Goal: Complete application form: Complete application form

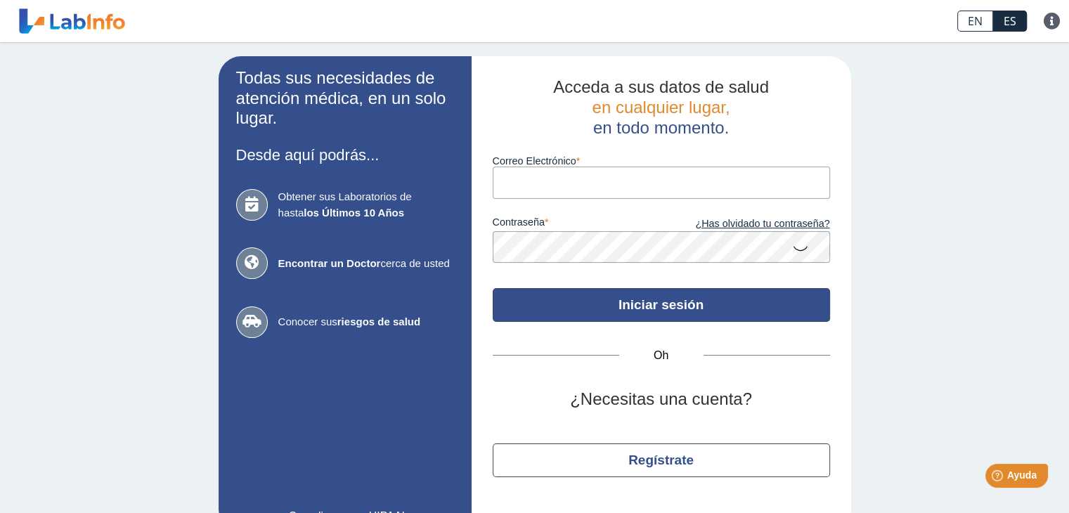
type input "[EMAIL_ADDRESS][DOMAIN_NAME]"
drag, startPoint x: 703, startPoint y: 310, endPoint x: 736, endPoint y: 310, distance: 33.0
click at [703, 310] on button "Iniciar sesión" at bounding box center [661, 305] width 337 height 34
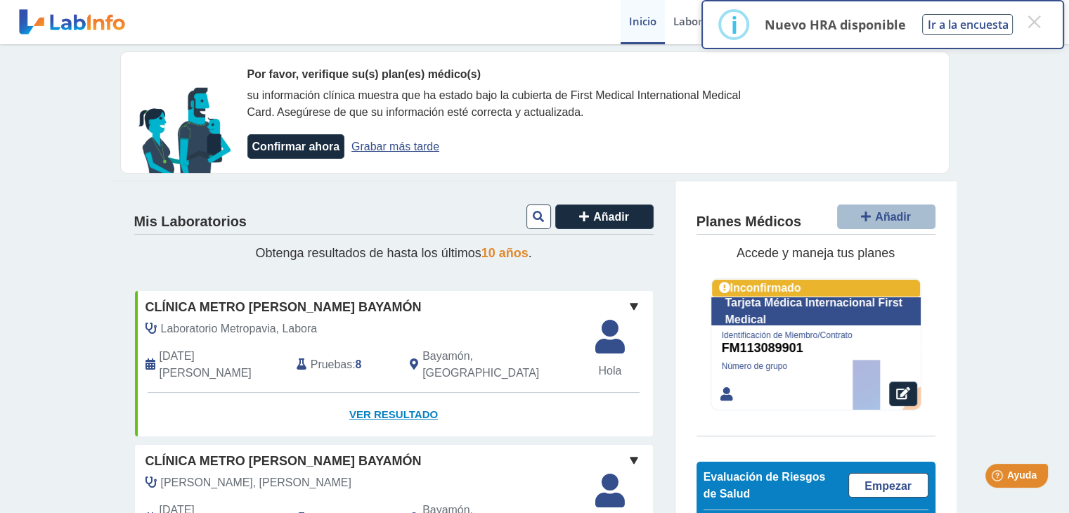
drag, startPoint x: 359, startPoint y: 397, endPoint x: 387, endPoint y: 403, distance: 28.7
click at [359, 408] on font "Ver resultado" at bounding box center [393, 414] width 89 height 12
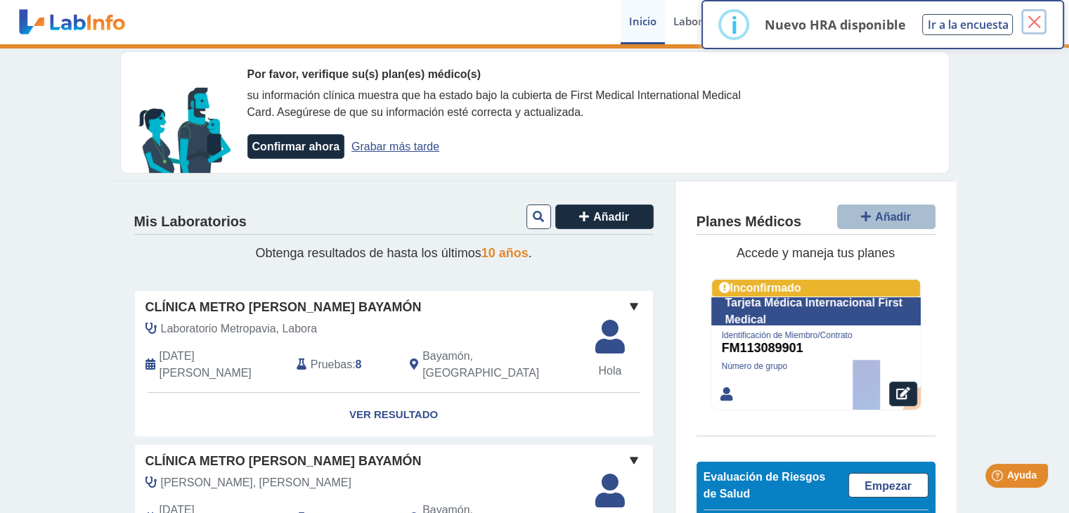
click at [1033, 25] on font "×" at bounding box center [1034, 21] width 18 height 35
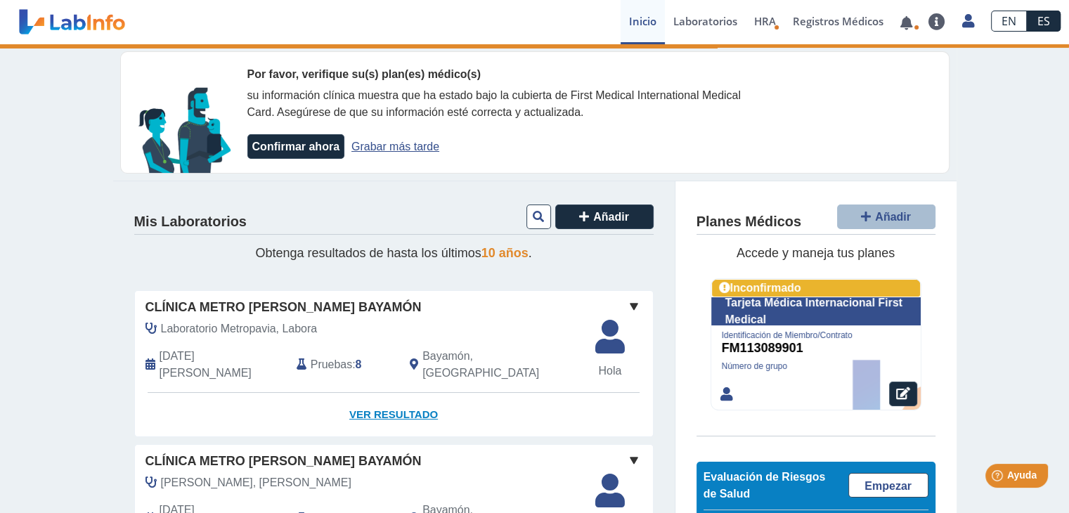
click at [377, 408] on font "Ver resultado" at bounding box center [393, 414] width 89 height 12
click at [379, 408] on font "Ver resultado" at bounding box center [393, 414] width 89 height 12
click at [904, 20] on link at bounding box center [906, 23] width 29 height 11
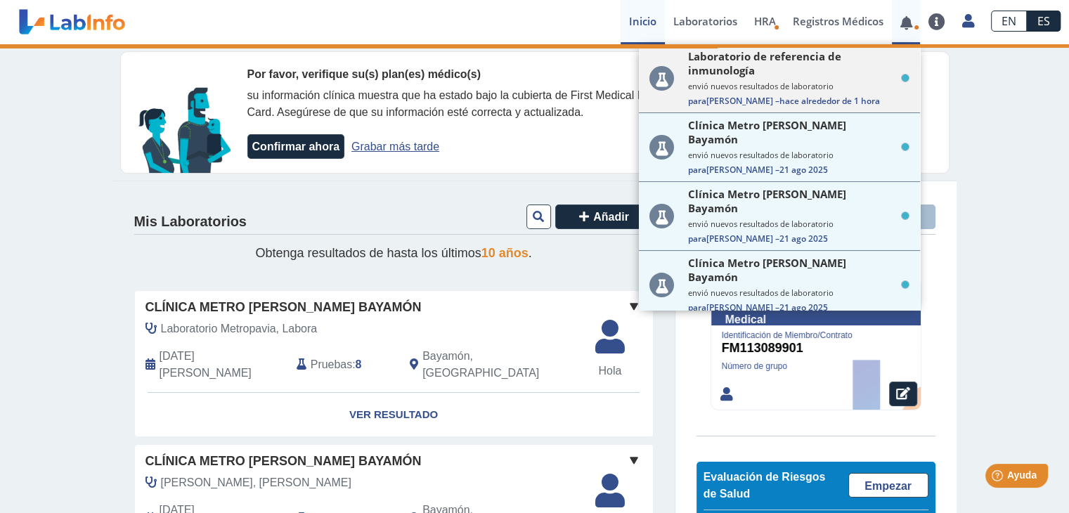
click at [783, 82] on font "envió nuevos resultados de laboratorio" at bounding box center [760, 86] width 145 height 11
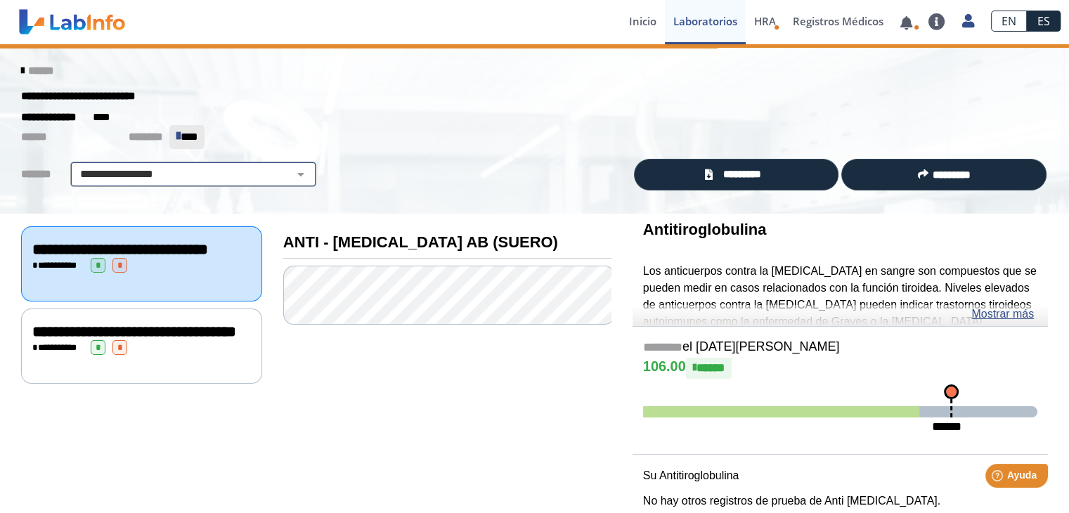
click at [290, 172] on select "**********" at bounding box center [193, 174] width 238 height 17
click at [74, 166] on select "**********" at bounding box center [193, 174] width 238 height 17
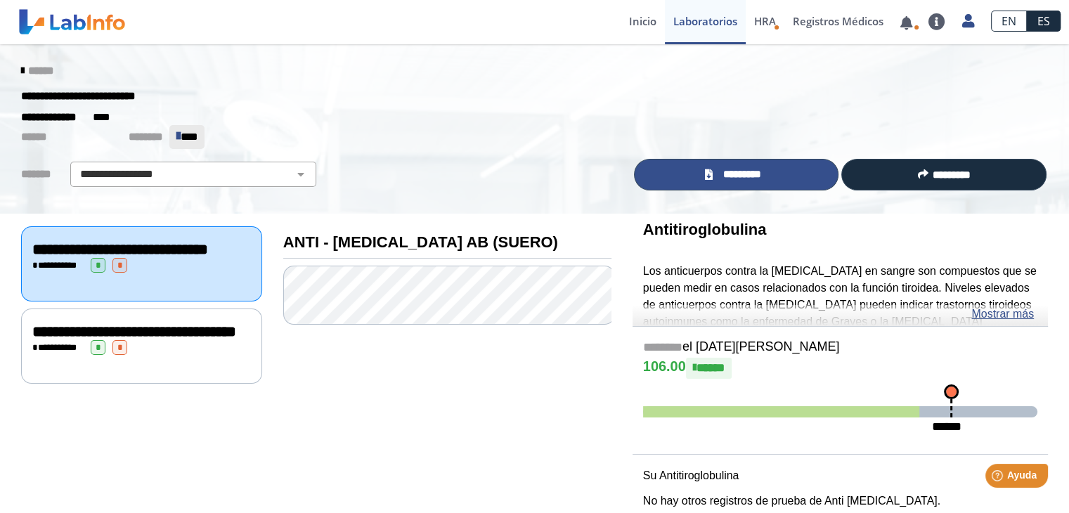
click at [761, 172] on font "*********" at bounding box center [742, 174] width 38 height 11
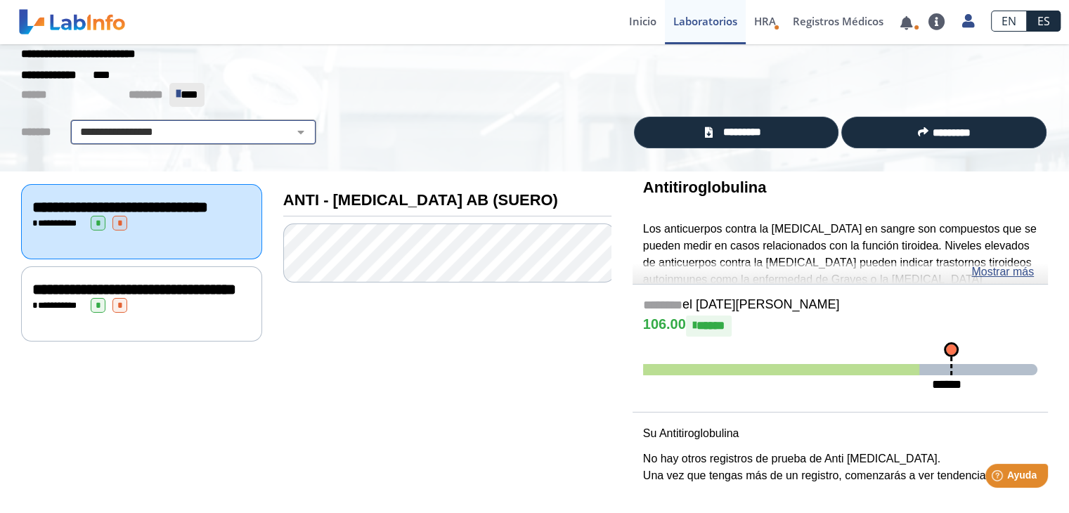
click at [297, 124] on select "**********" at bounding box center [193, 132] width 238 height 17
click at [74, 124] on select "**********" at bounding box center [193, 132] width 238 height 17
click at [714, 24] on font "Laboratorios" at bounding box center [705, 21] width 64 height 14
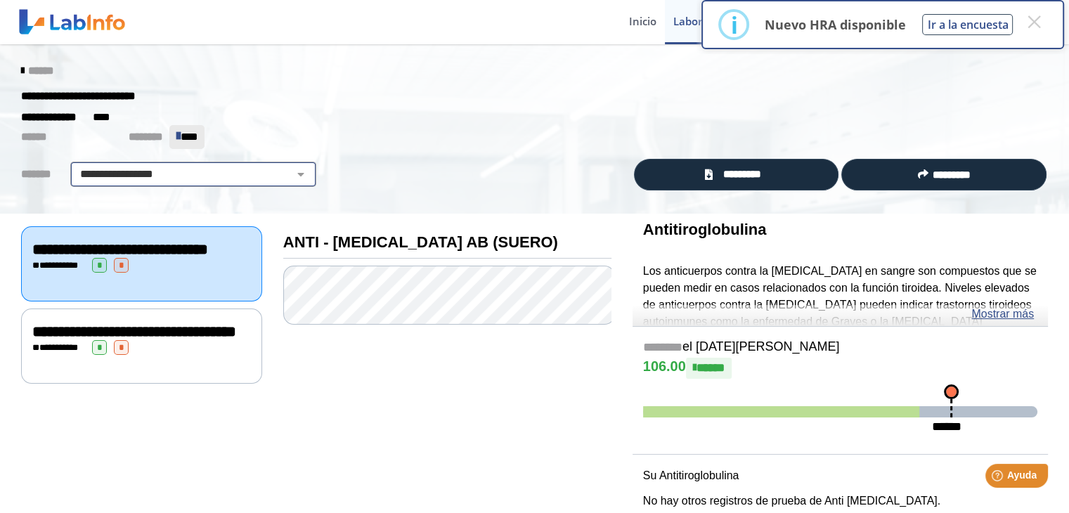
click at [175, 167] on select "**********" at bounding box center [193, 174] width 238 height 17
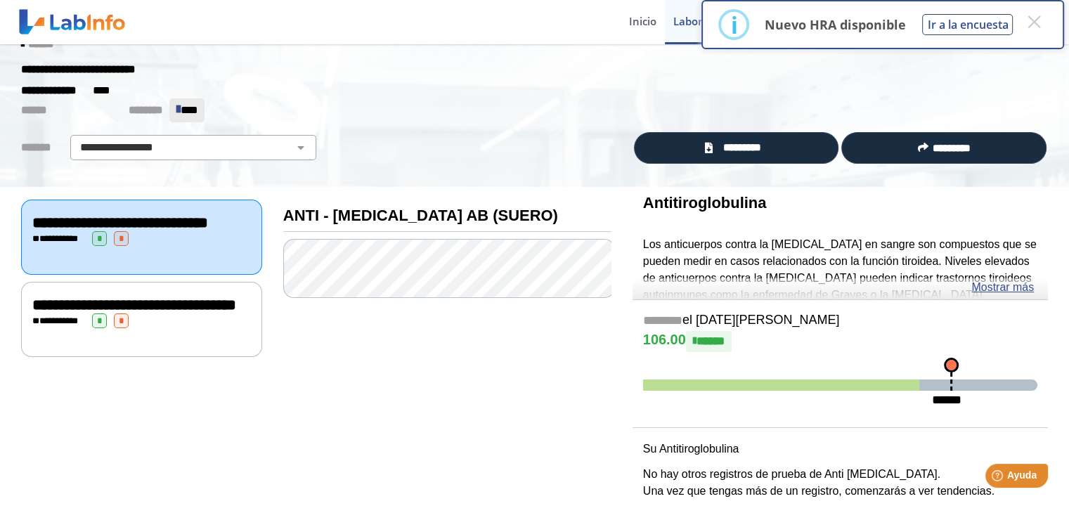
scroll to position [42, 0]
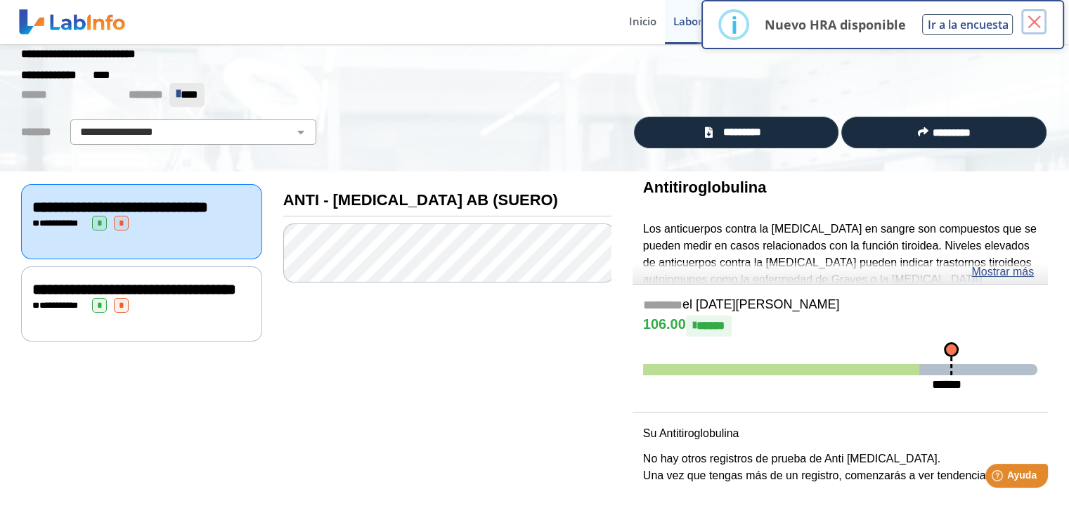
click at [1039, 23] on font "×" at bounding box center [1034, 21] width 18 height 35
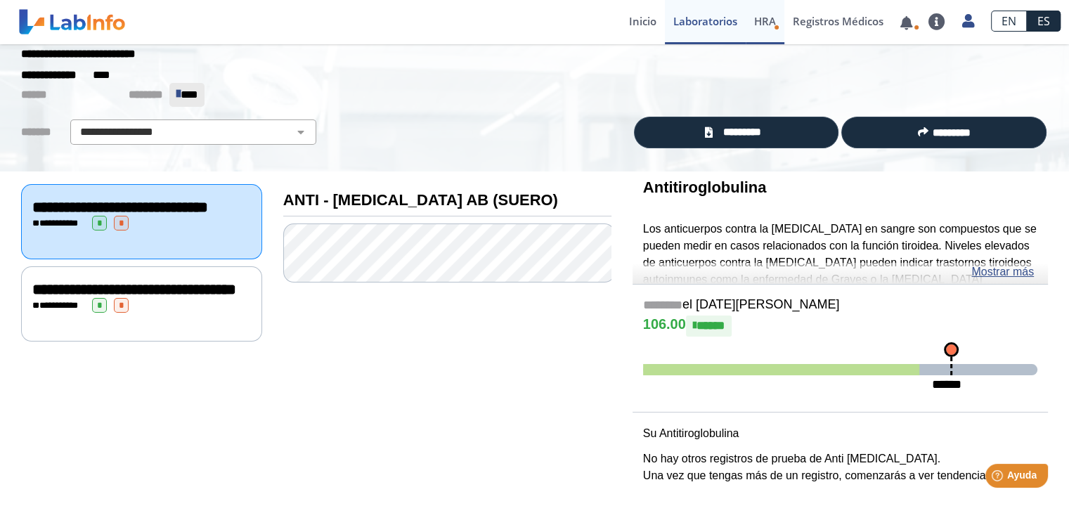
click at [765, 35] on link "HRA Evaluación de Riesgos de Salud" at bounding box center [765, 22] width 39 height 44
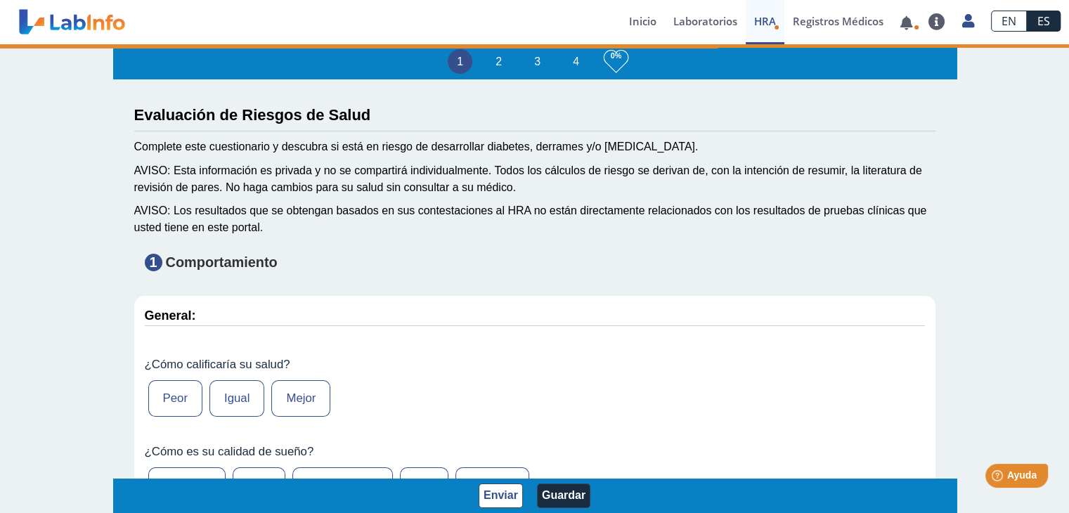
type input "[PERSON_NAME]"
type input "[DATE]"
select select
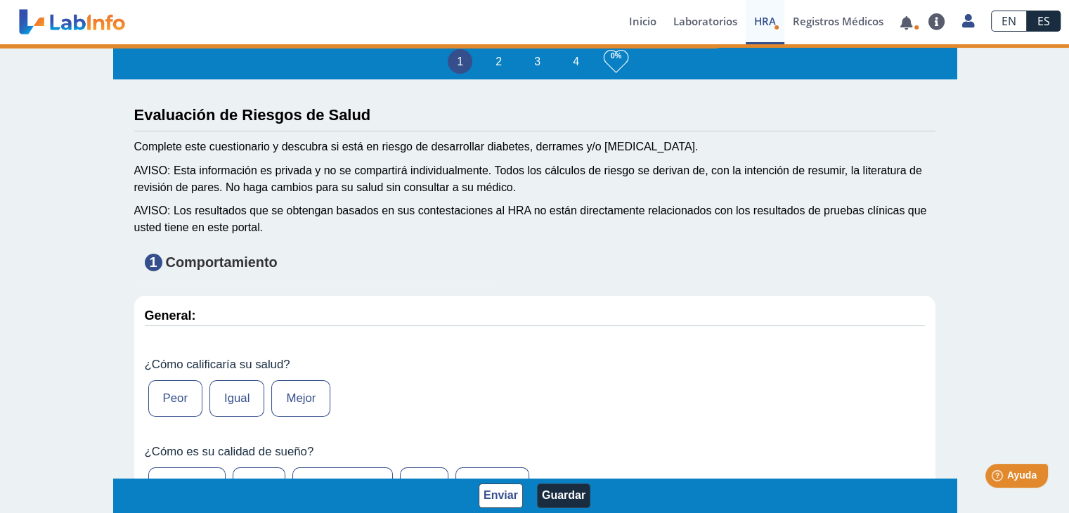
select select
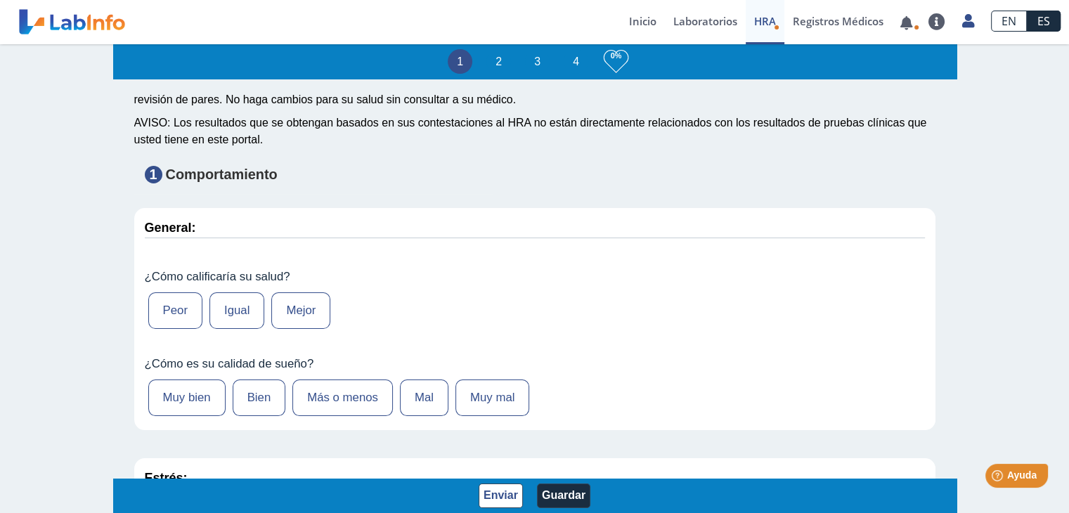
scroll to position [211, 0]
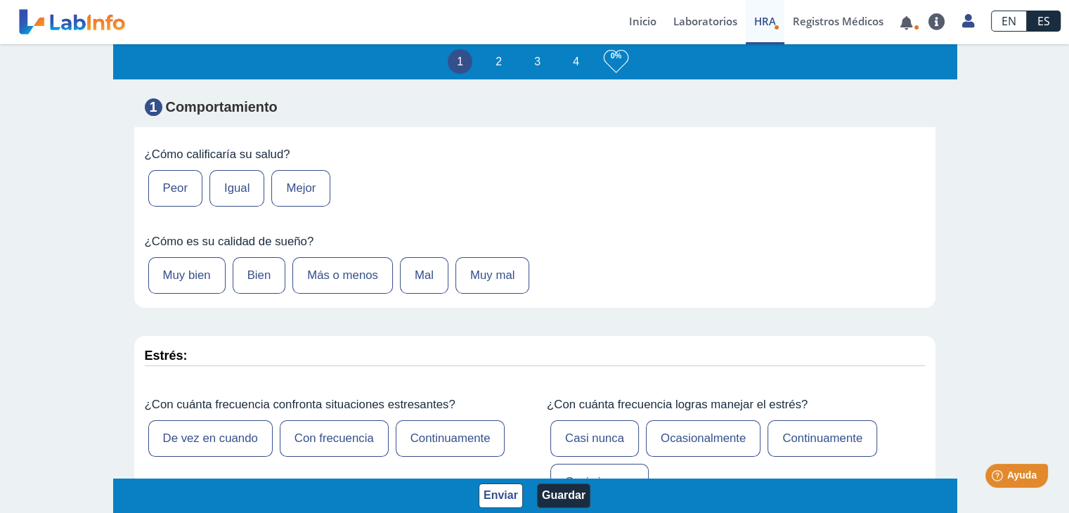
click at [236, 190] on font "Igual" at bounding box center [236, 187] width 25 height 13
click at [0, 0] on input "Igual" at bounding box center [0, 0] width 0 height 0
click at [363, 279] on label "Más o menos" at bounding box center [342, 275] width 100 height 37
click at [0, 0] on input "Más o menos" at bounding box center [0, 0] width 0 height 0
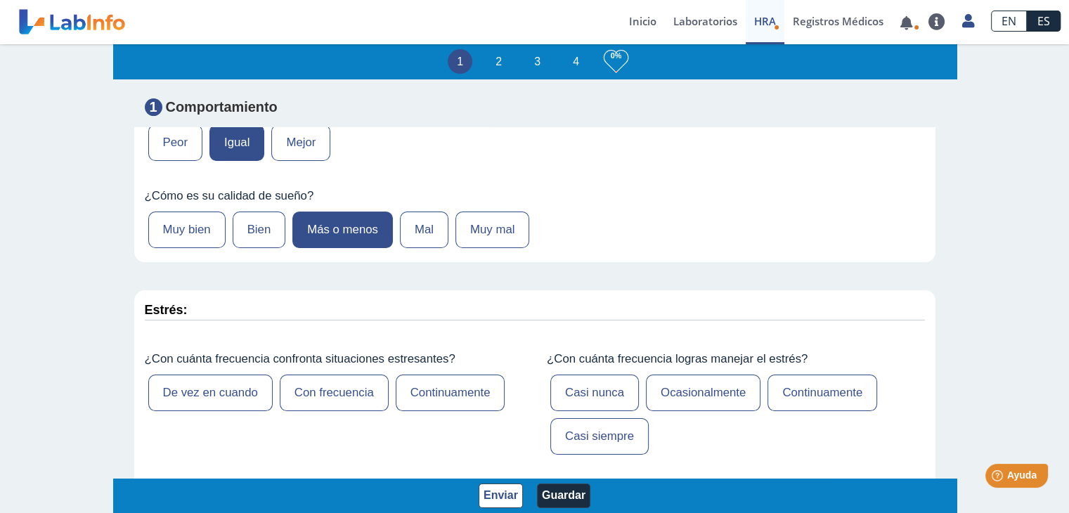
scroll to position [281, 0]
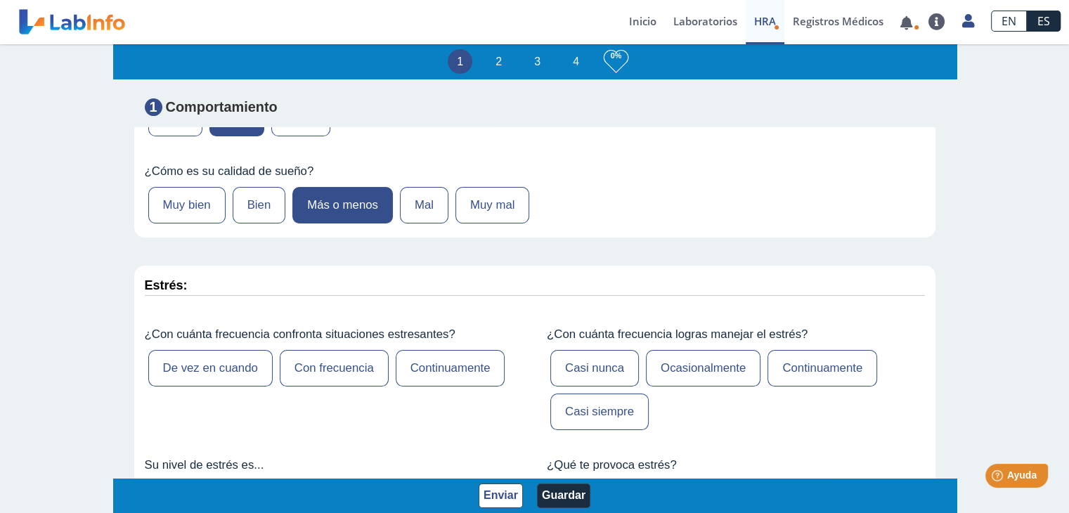
click at [225, 370] on label "De vez en cuando" at bounding box center [210, 368] width 124 height 37
click at [0, 0] on input "De vez en cuando" at bounding box center [0, 0] width 0 height 0
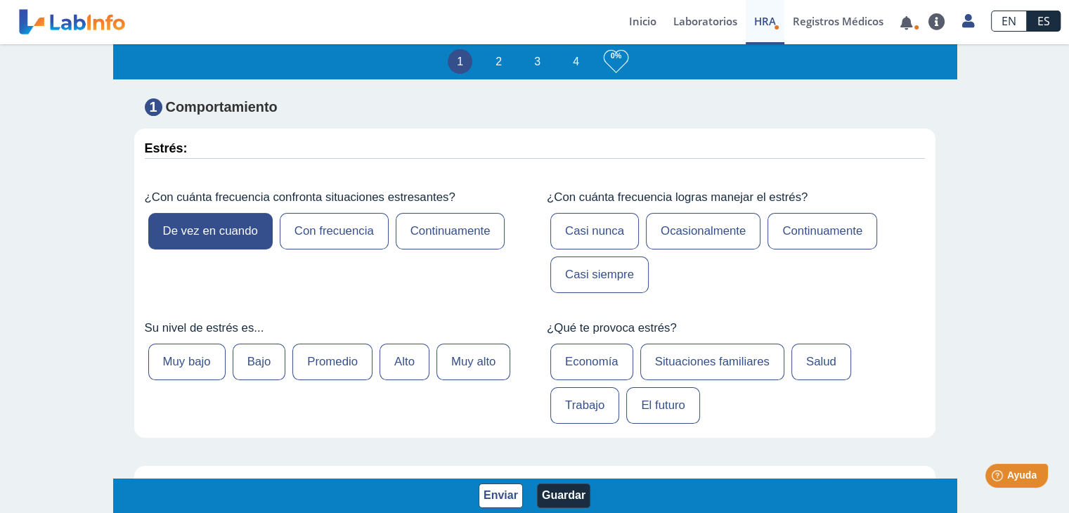
scroll to position [422, 0]
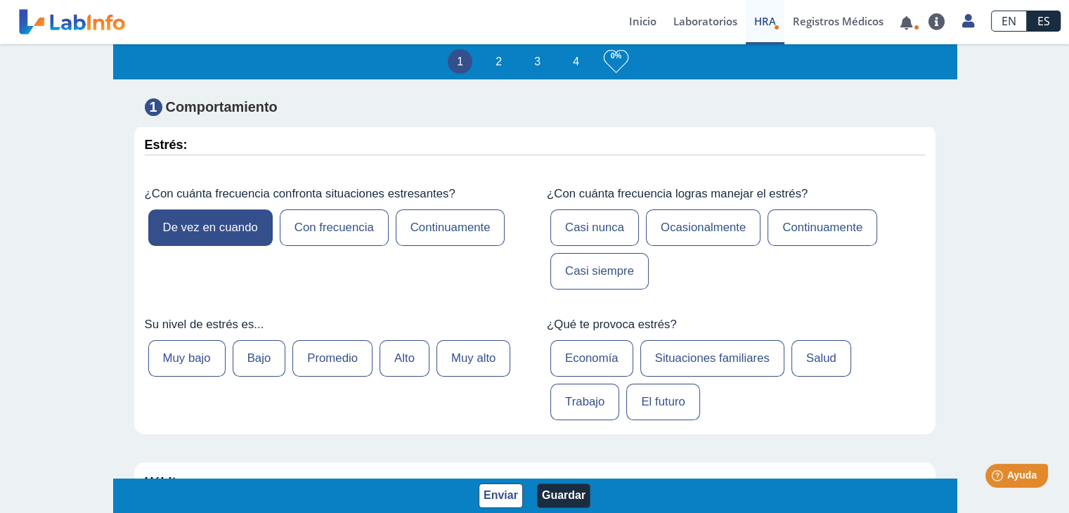
click at [594, 267] on font "Casi siempre" at bounding box center [599, 270] width 69 height 13
click at [0, 0] on input "Casi siempre" at bounding box center [0, 0] width 0 height 0
click at [186, 356] on font "Muy bajo" at bounding box center [187, 357] width 48 height 13
click at [0, 0] on input "Muy bajo" at bounding box center [0, 0] width 0 height 0
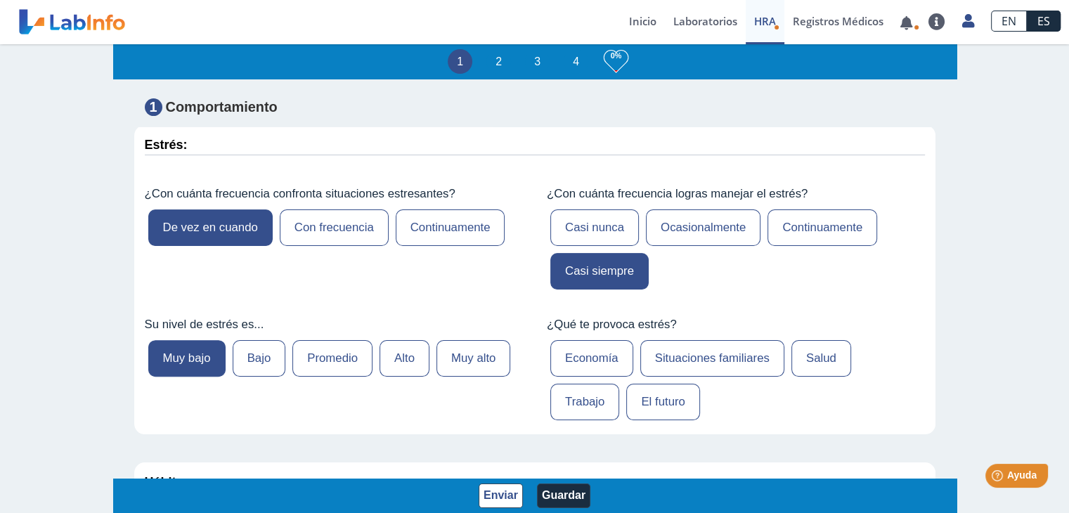
click at [819, 355] on font "Salud" at bounding box center [821, 357] width 30 height 13
click at [0, 0] on input "Salud" at bounding box center [0, 0] width 0 height 0
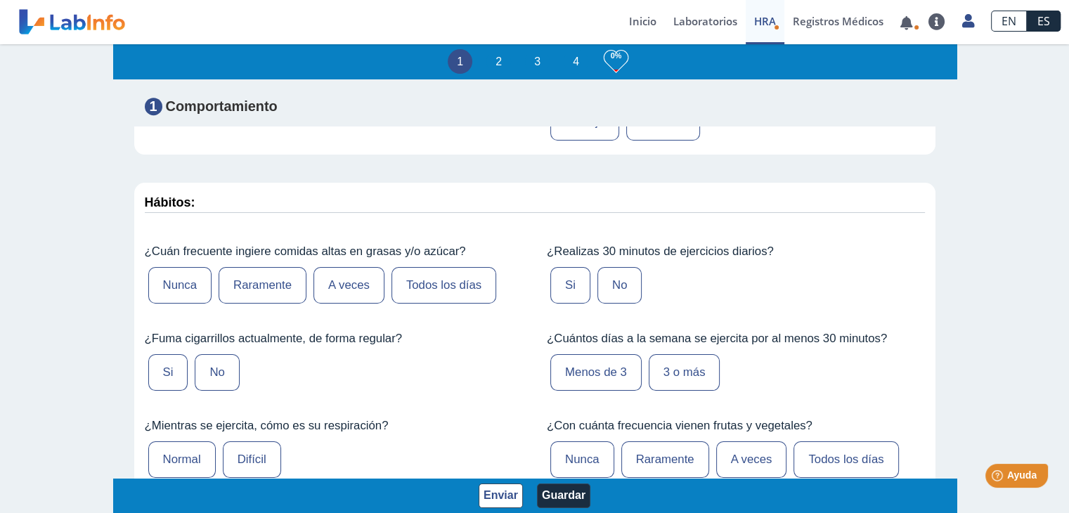
scroll to position [703, 0]
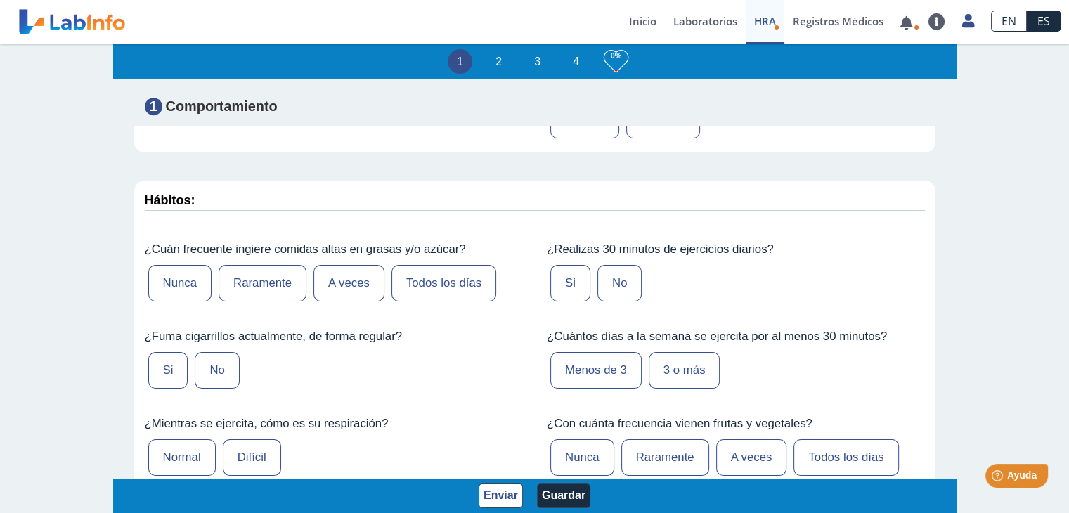
click at [351, 279] on font "A veces" at bounding box center [348, 282] width 41 height 13
click at [0, 0] on input "A veces" at bounding box center [0, 0] width 0 height 0
click at [601, 282] on label "No" at bounding box center [619, 283] width 44 height 37
click at [0, 0] on input "No" at bounding box center [0, 0] width 0 height 0
click at [219, 363] on font "No" at bounding box center [216, 369] width 15 height 13
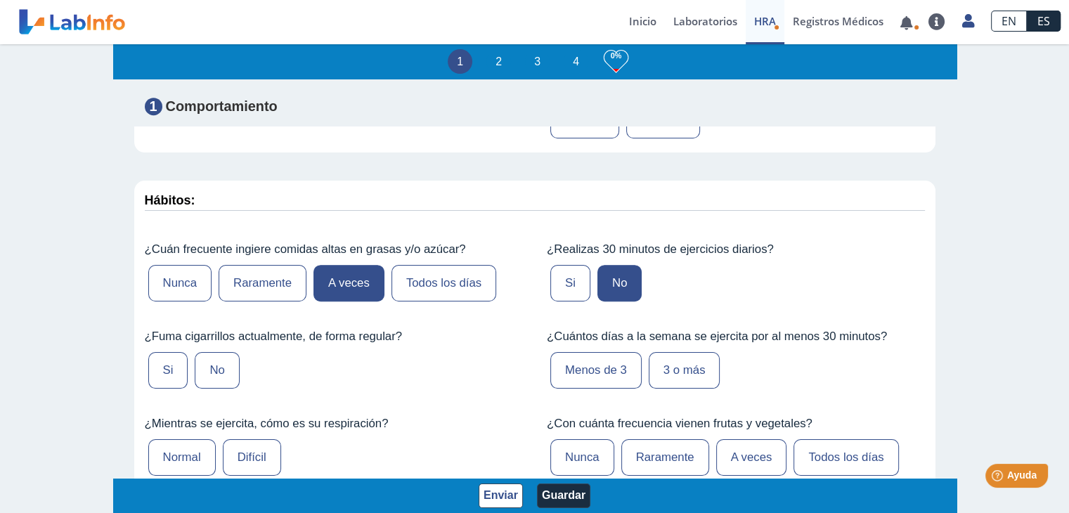
click at [0, 0] on input "No" at bounding box center [0, 0] width 0 height 0
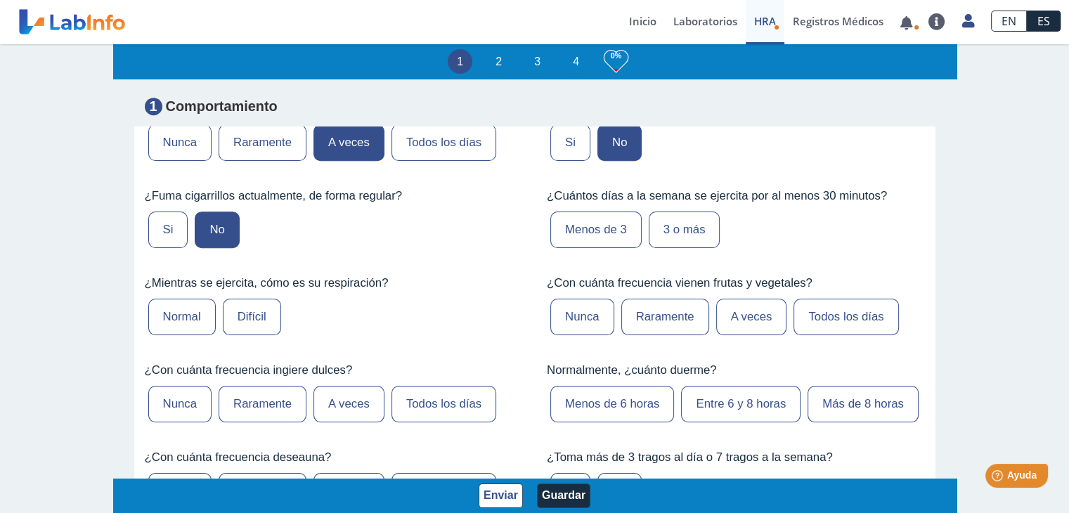
click at [180, 316] on label "Normal" at bounding box center [181, 317] width 67 height 37
click at [0, 0] on input "Normal" at bounding box center [0, 0] width 0 height 0
click at [663, 223] on font "3 o más" at bounding box center [684, 229] width 42 height 13
click at [0, 0] on input "3 o más" at bounding box center [0, 0] width 0 height 0
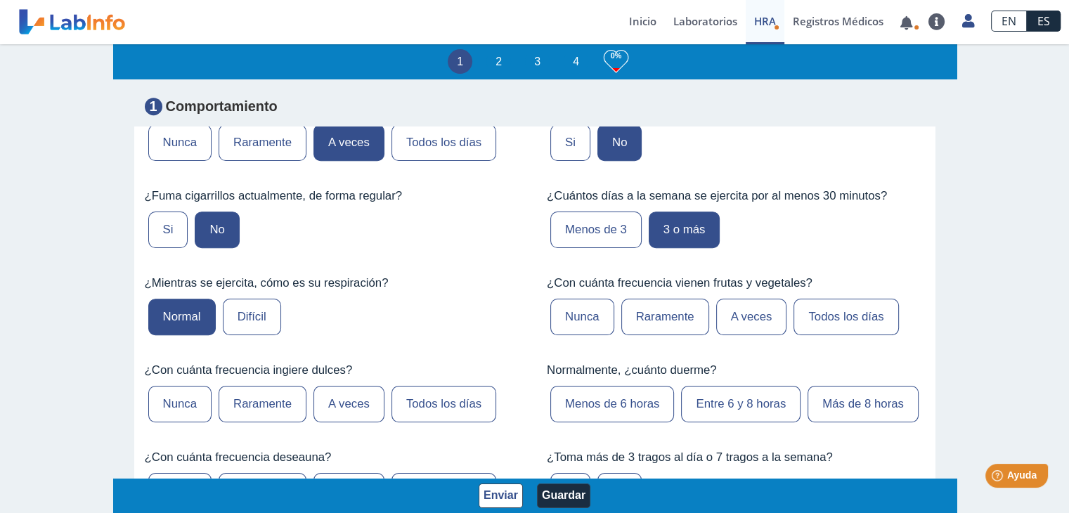
click at [836, 311] on font "Todos los días" at bounding box center [845, 316] width 75 height 13
click at [0, 0] on input "Todos los días" at bounding box center [0, 0] width 0 height 0
click at [739, 397] on font "Entre 6 y 8 horas" at bounding box center [741, 403] width 90 height 13
click at [0, 0] on input "Entre 6 y 8 horas" at bounding box center [0, 0] width 0 height 0
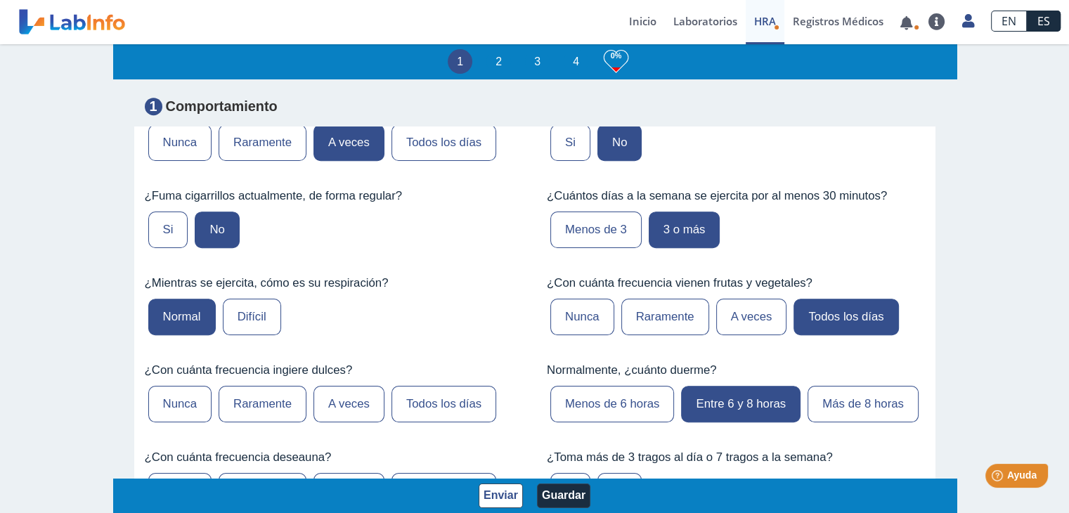
click at [344, 397] on font "A veces" at bounding box center [348, 403] width 41 height 13
click at [0, 0] on input "A veces" at bounding box center [0, 0] width 0 height 0
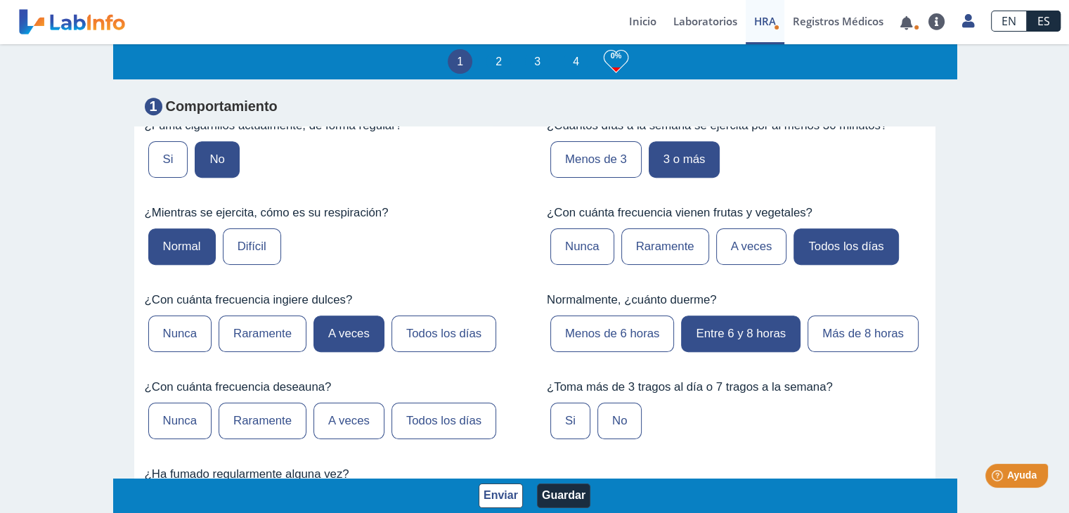
scroll to position [1054, 0]
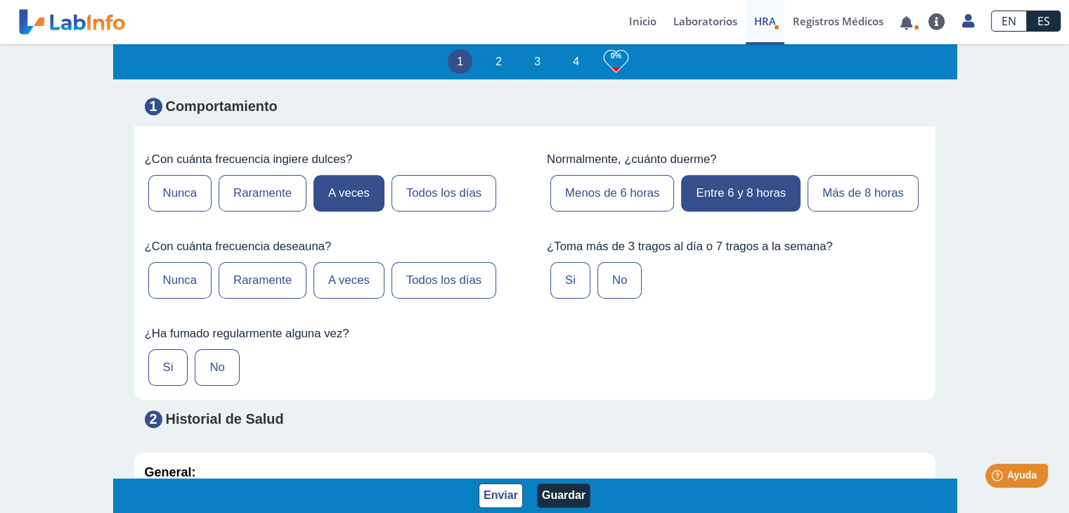
click at [169, 287] on font "Nunca" at bounding box center [180, 279] width 34 height 13
click at [0, 0] on input "Nunca" at bounding box center [0, 0] width 0 height 0
click at [612, 287] on font "No" at bounding box center [619, 279] width 15 height 13
click at [0, 0] on input "No" at bounding box center [0, 0] width 0 height 0
click at [209, 374] on font "No" at bounding box center [216, 366] width 15 height 13
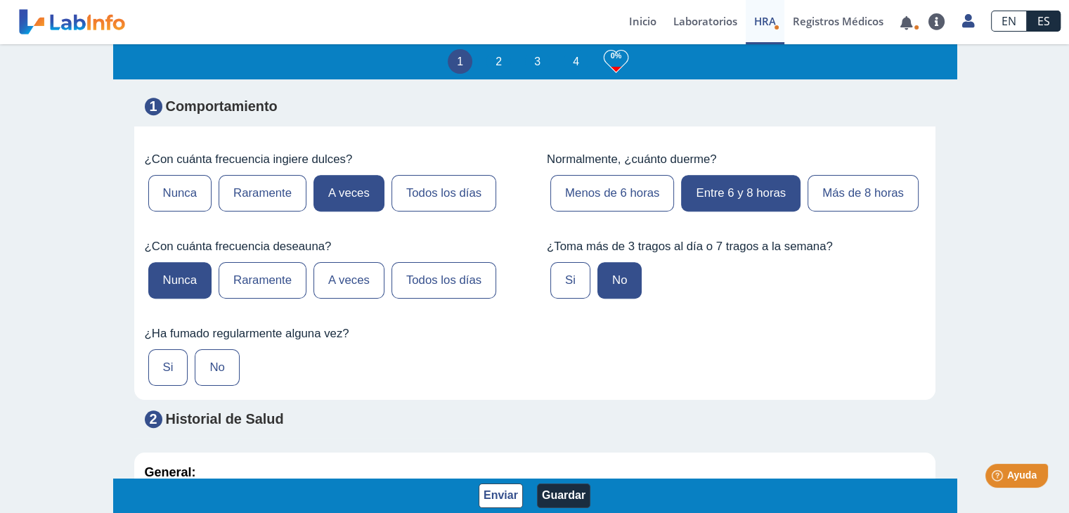
click at [0, 0] on input "No" at bounding box center [0, 0] width 0 height 0
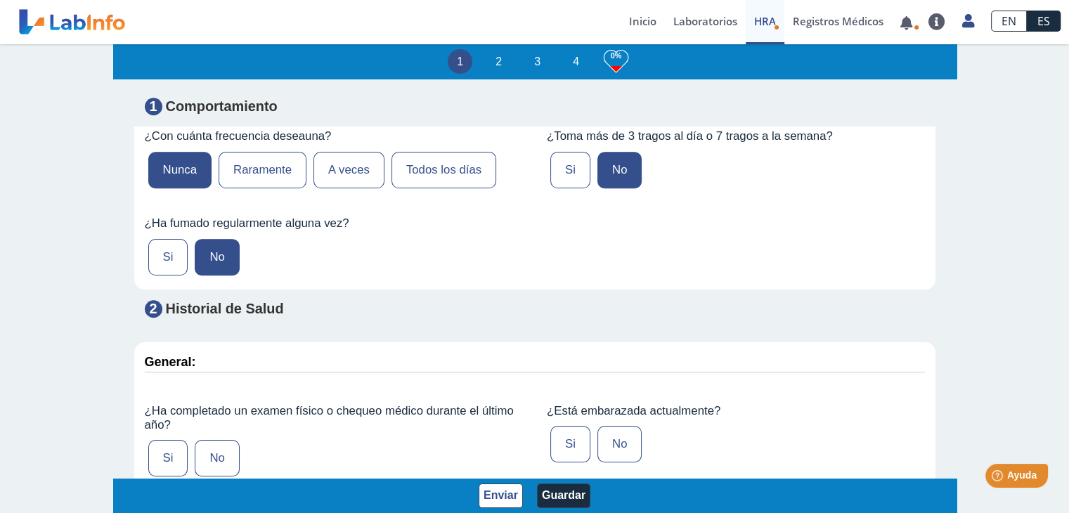
scroll to position [1265, 0]
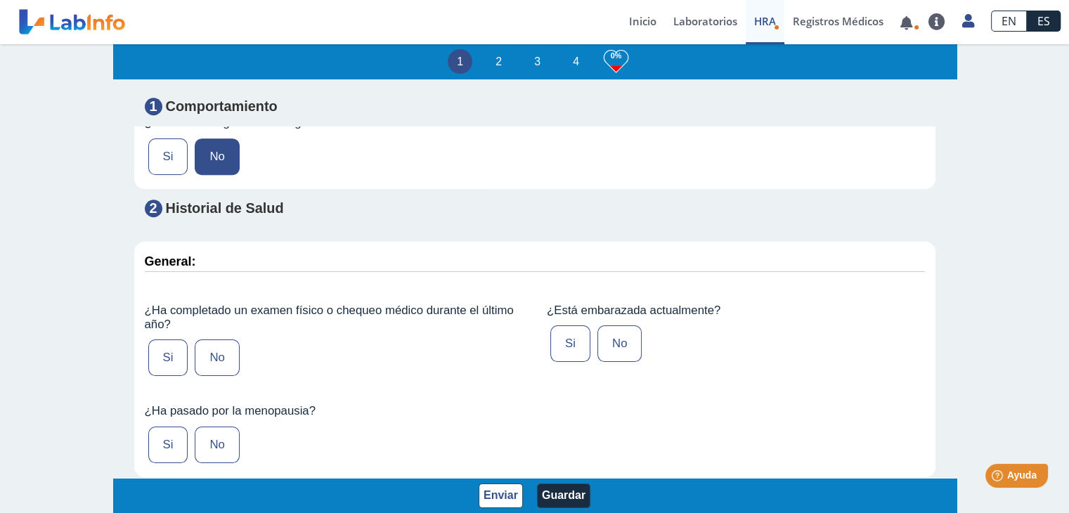
click at [160, 376] on label "Si" at bounding box center [168, 357] width 40 height 37
click at [0, 0] on input "Si" at bounding box center [0, 0] width 0 height 0
click at [612, 350] on font "No" at bounding box center [619, 343] width 15 height 13
click at [0, 0] on input "No" at bounding box center [0, 0] width 0 height 0
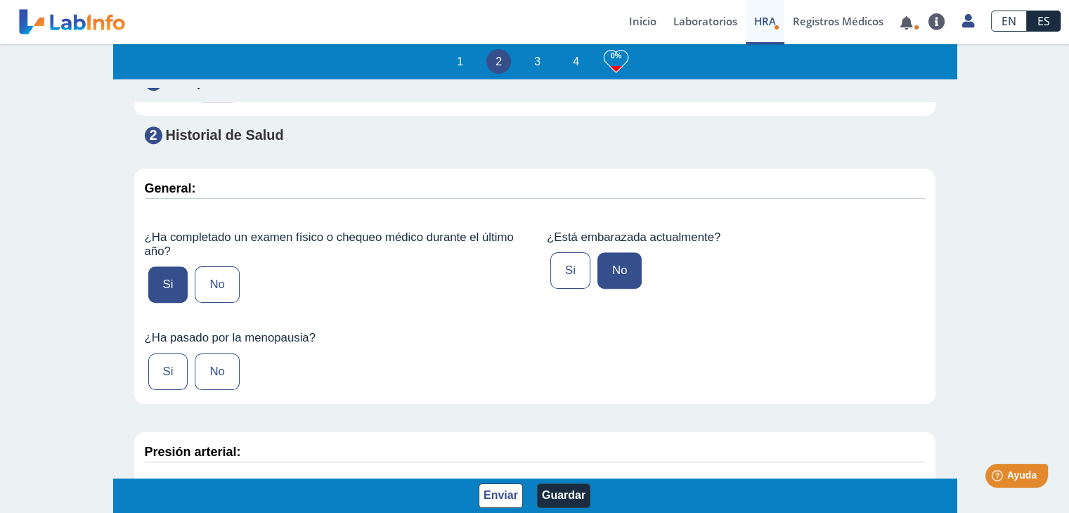
scroll to position [1476, 0]
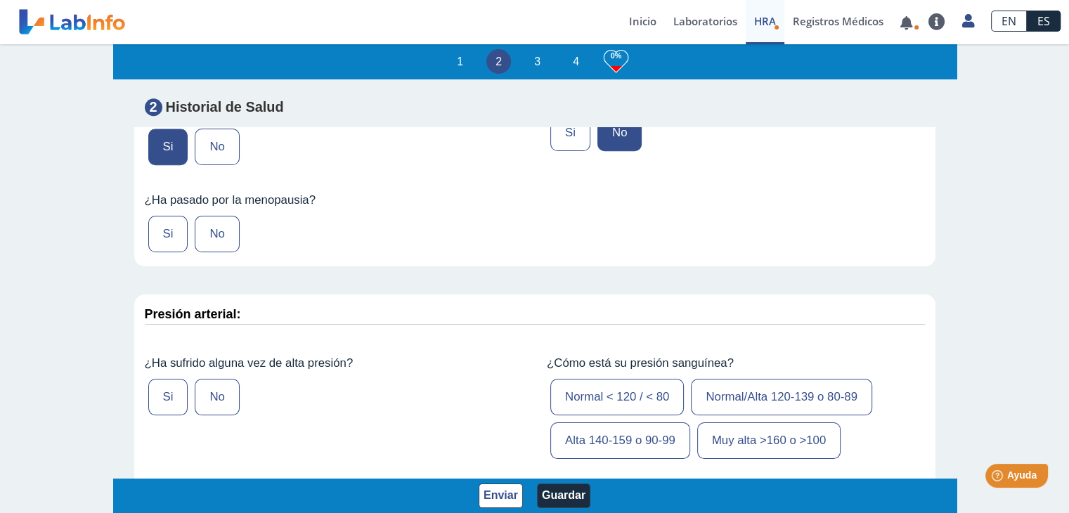
click at [171, 252] on label "Si" at bounding box center [168, 234] width 40 height 37
click at [0, 0] on input "Si" at bounding box center [0, 0] width 0 height 0
click at [209, 415] on label "No" at bounding box center [217, 397] width 44 height 37
click at [0, 0] on input "No" at bounding box center [0, 0] width 0 height 0
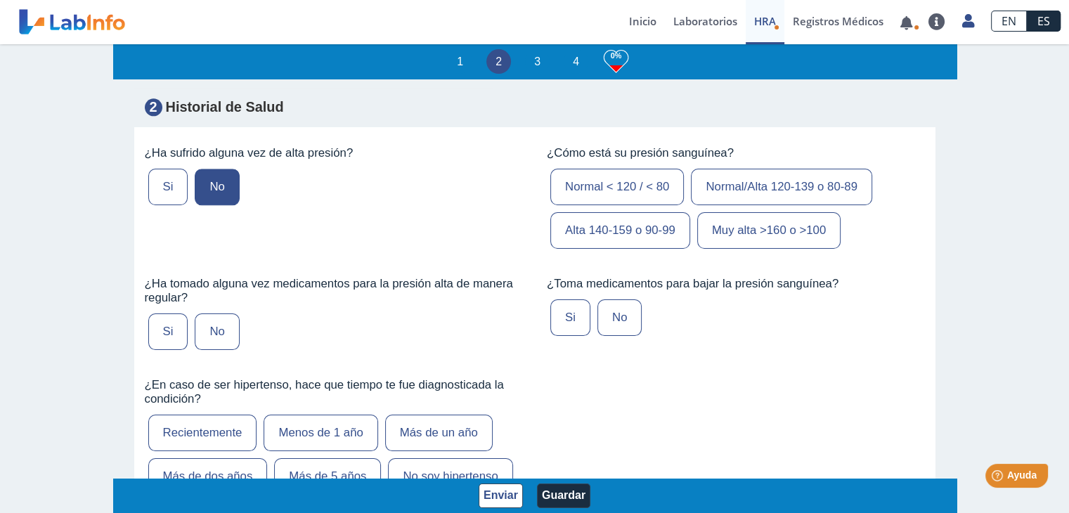
scroll to position [1686, 0]
click at [214, 337] on font "No" at bounding box center [216, 330] width 15 height 13
click at [0, 0] on input "No" at bounding box center [0, 0] width 0 height 0
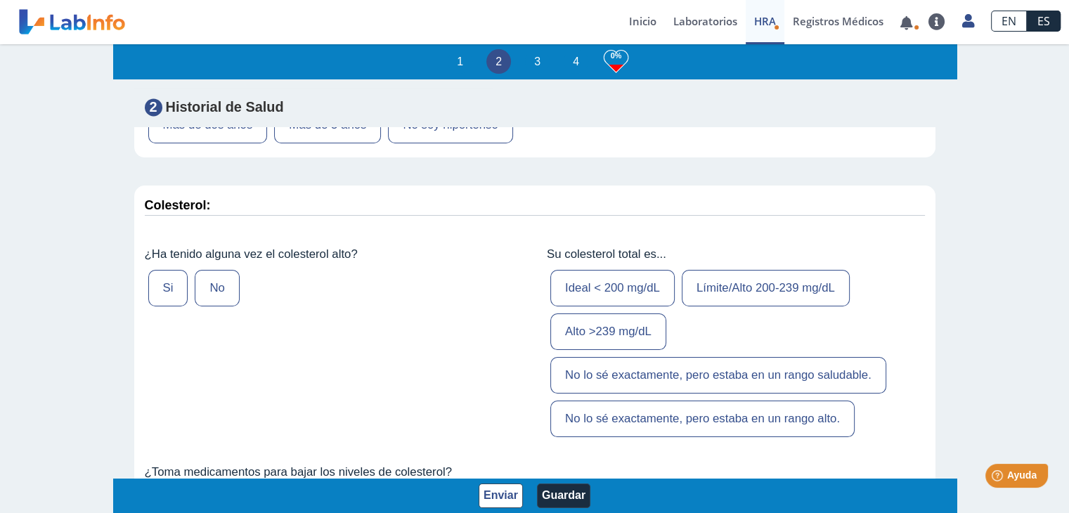
scroll to position [2038, 0]
click at [165, 294] on font "Si" at bounding box center [168, 286] width 11 height 13
click at [0, 0] on input "Si" at bounding box center [0, 0] width 0 height 0
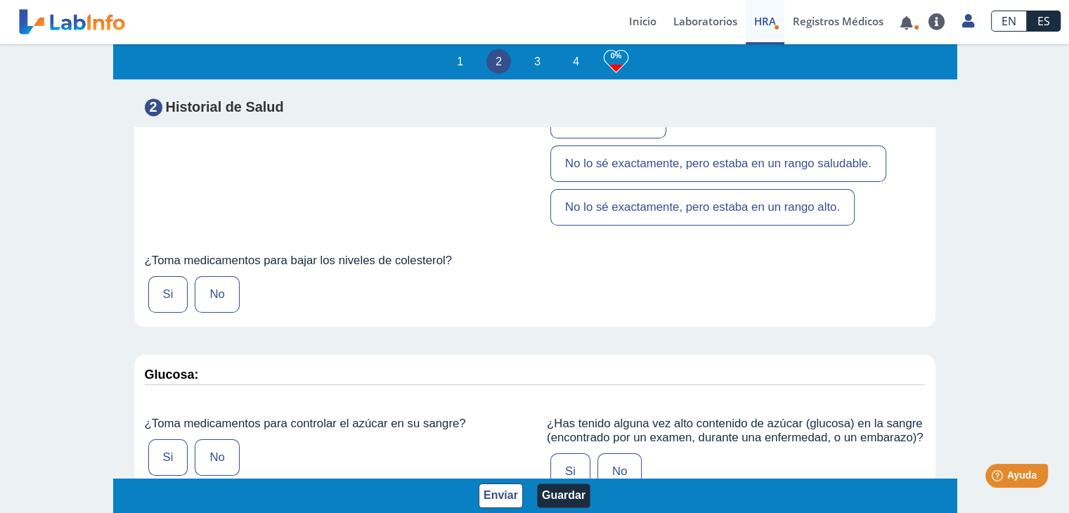
click at [212, 313] on label "No" at bounding box center [217, 294] width 44 height 37
click at [0, 0] on input "No" at bounding box center [0, 0] width 0 height 0
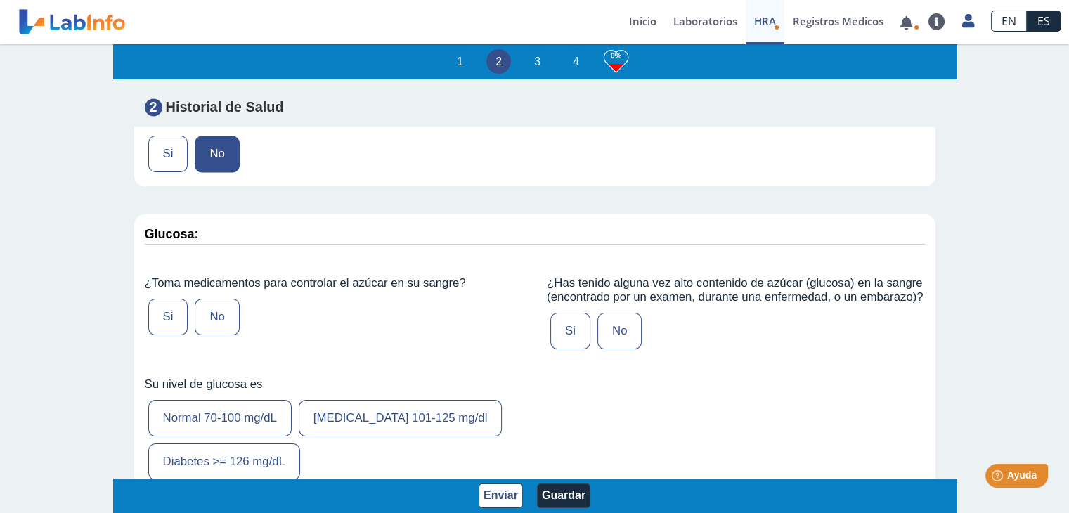
click at [219, 333] on label "No" at bounding box center [217, 317] width 44 height 37
click at [0, 0] on input "No" at bounding box center [0, 0] width 0 height 0
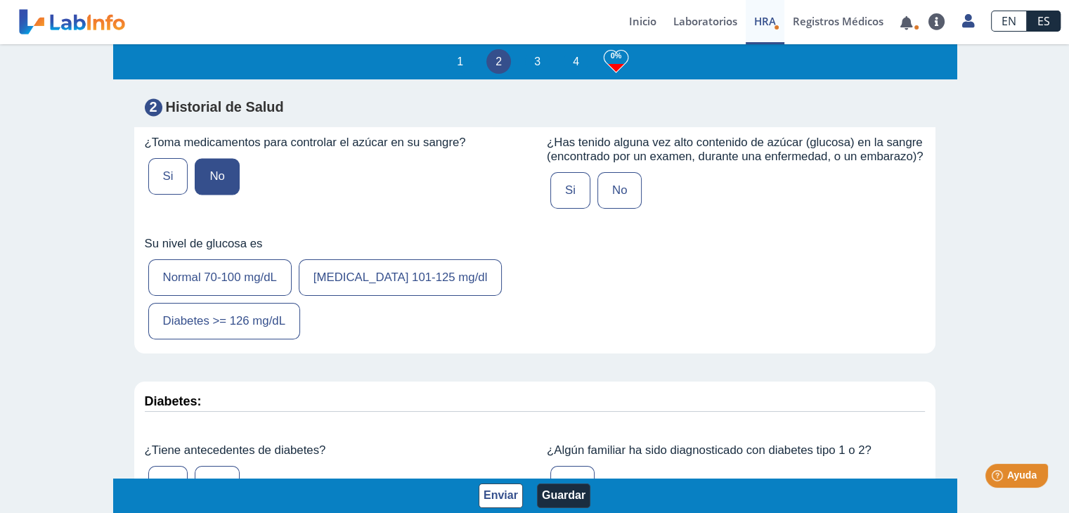
click at [418, 284] on font "[MEDICAL_DATA] 101-125 mg/dl" at bounding box center [400, 277] width 174 height 13
click at [0, 0] on input "[MEDICAL_DATA] 101-125 mg/dl" at bounding box center [0, 0] width 0 height 0
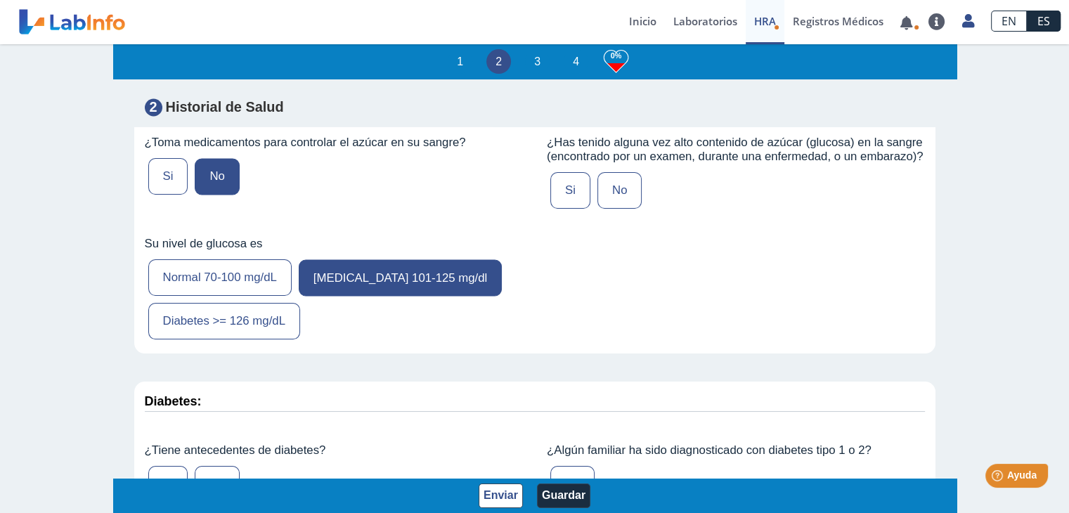
click at [565, 197] on font "Si" at bounding box center [570, 189] width 11 height 13
click at [0, 0] on input "Si" at bounding box center [0, 0] width 0 height 0
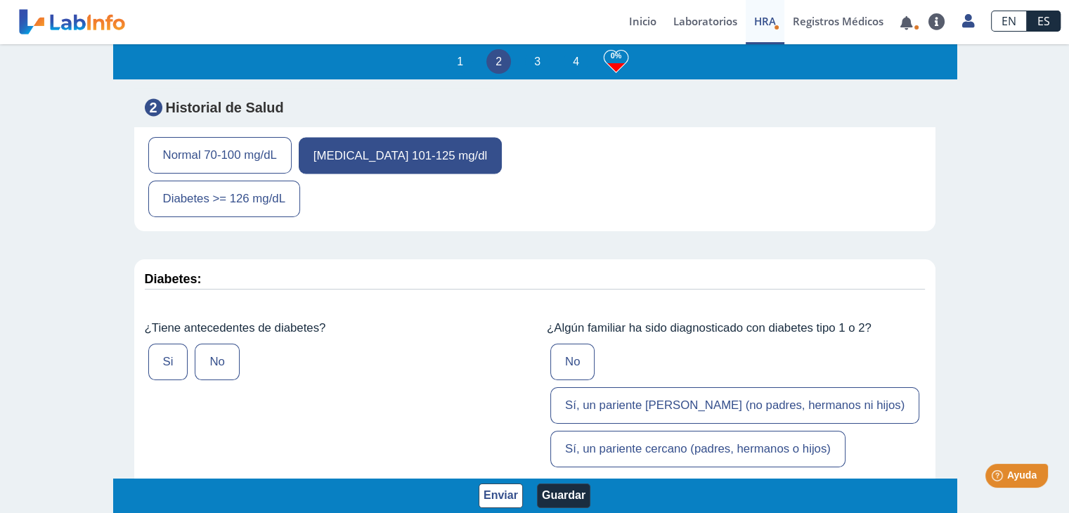
scroll to position [2741, 0]
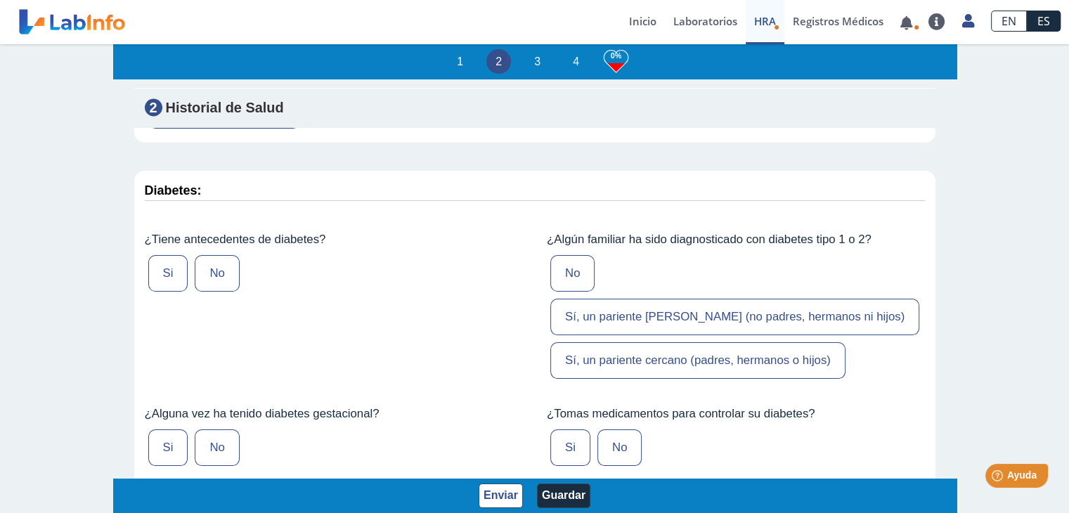
click at [217, 292] on label "No" at bounding box center [217, 273] width 44 height 37
click at [0, 0] on input "No" at bounding box center [0, 0] width 0 height 0
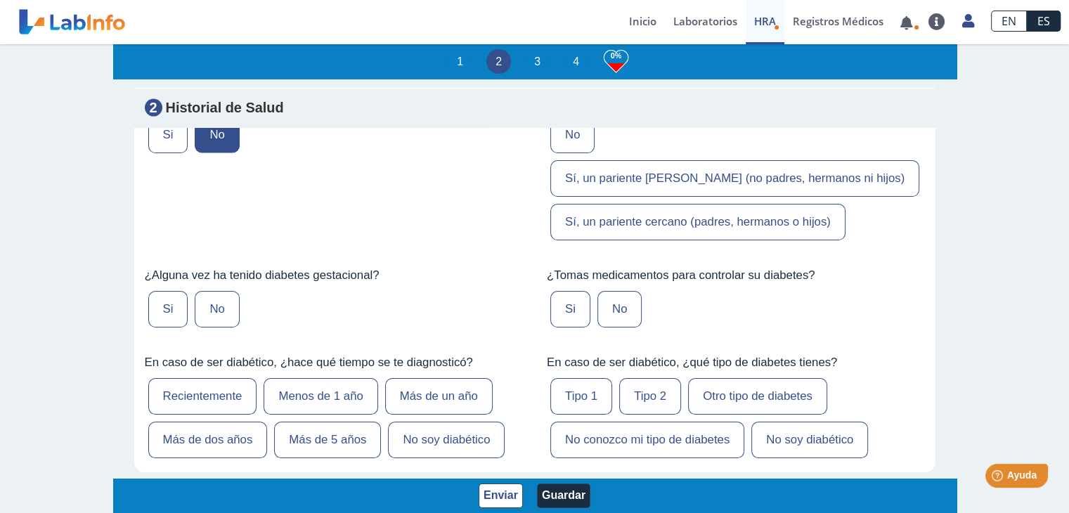
scroll to position [2881, 0]
click at [215, 300] on font "No" at bounding box center [216, 306] width 15 height 13
click at [0, 0] on input "No" at bounding box center [0, 0] width 0 height 0
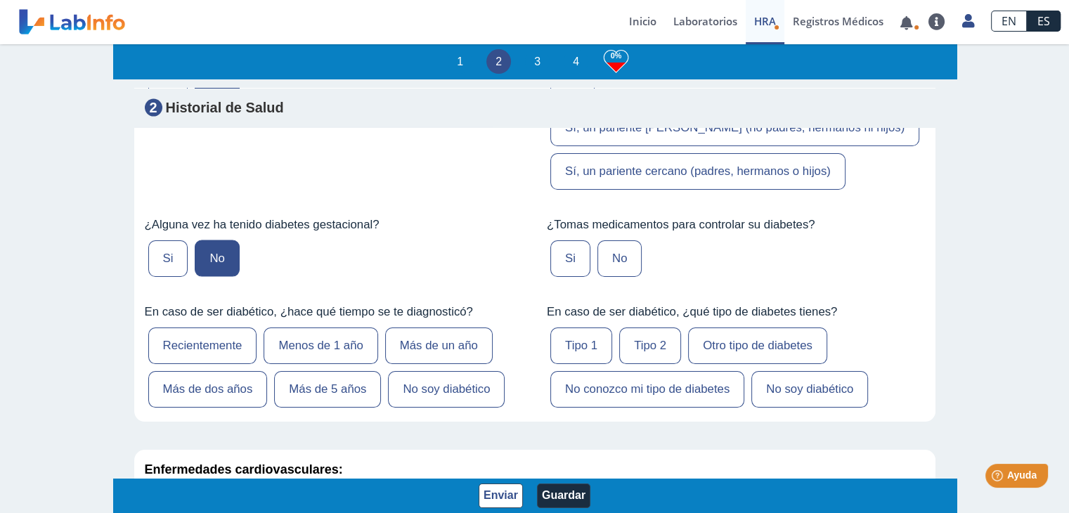
scroll to position [3092, 0]
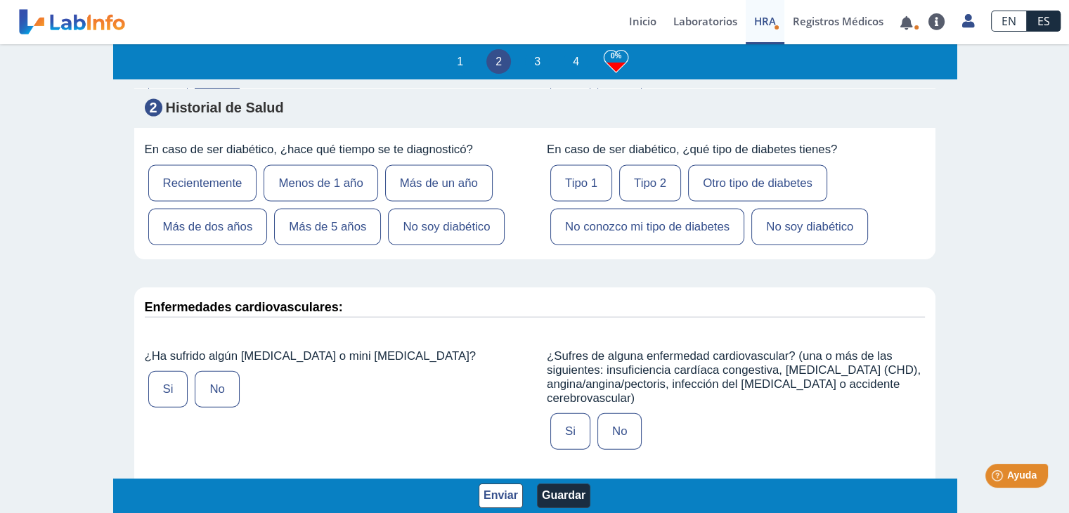
click at [223, 372] on label "No" at bounding box center [217, 389] width 44 height 37
click at [0, 0] on input "No" at bounding box center [0, 0] width 0 height 0
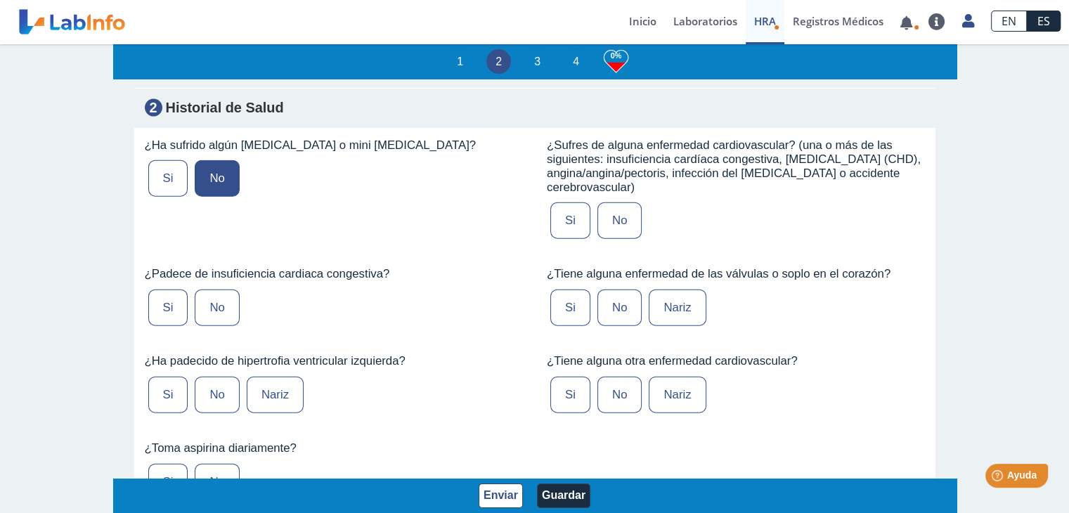
click at [200, 290] on label "No" at bounding box center [217, 308] width 44 height 37
click at [0, 0] on input "No" at bounding box center [0, 0] width 0 height 0
click at [209, 388] on font "No" at bounding box center [216, 394] width 15 height 13
click at [0, 0] on input "No" at bounding box center [0, 0] width 0 height 0
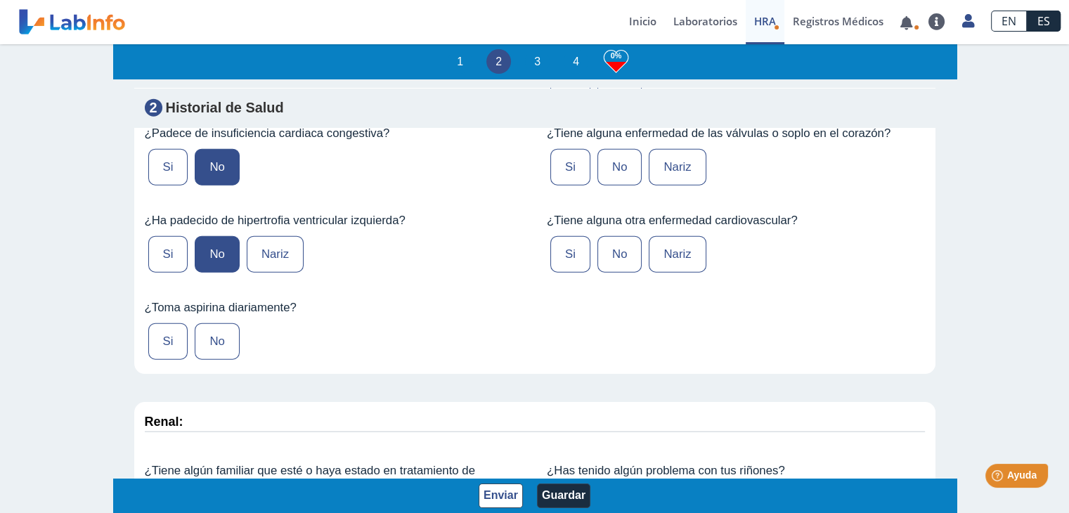
click at [211, 334] on font "No" at bounding box center [216, 340] width 15 height 13
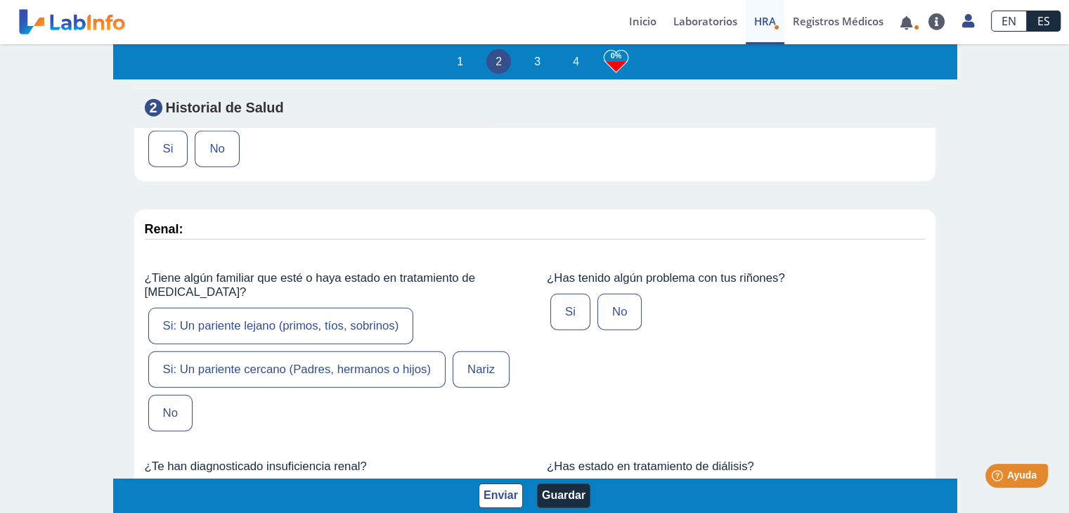
scroll to position [3654, 0]
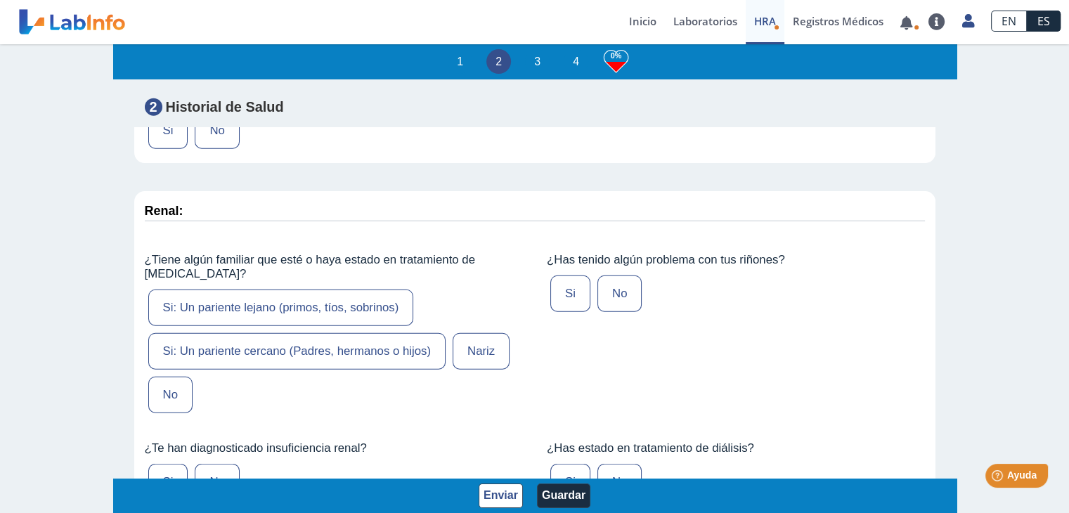
click at [360, 333] on label "Si: Un pariente cercano (Padres, hermanos o hijos)" at bounding box center [297, 351] width 298 height 37
click at [0, 0] on input "Si: Un pariente cercano (Padres, hermanos o hijos)" at bounding box center [0, 0] width 0 height 0
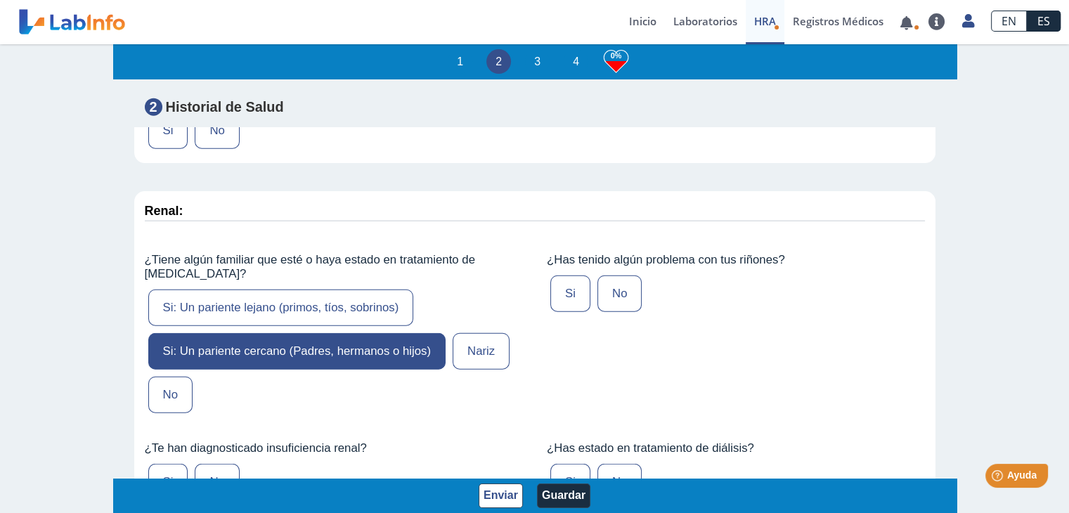
click at [360, 333] on label "Si: Un pariente cercano (Padres, hermanos o hijos)" at bounding box center [297, 351] width 298 height 37
click at [0, 0] on input "Si: Un pariente cercano (Padres, hermanos o hijos)" at bounding box center [0, 0] width 0 height 0
click at [297, 344] on font "Si: Un pariente cercano (Padres, hermanos o hijos)" at bounding box center [297, 350] width 268 height 13
click at [0, 0] on input "Si: Un pariente cercano (Padres, hermanos o hijos)" at bounding box center [0, 0] width 0 height 0
click at [344, 290] on label "Si: Un pariente lejano (primos, tíos, sobrinos)" at bounding box center [281, 308] width 266 height 37
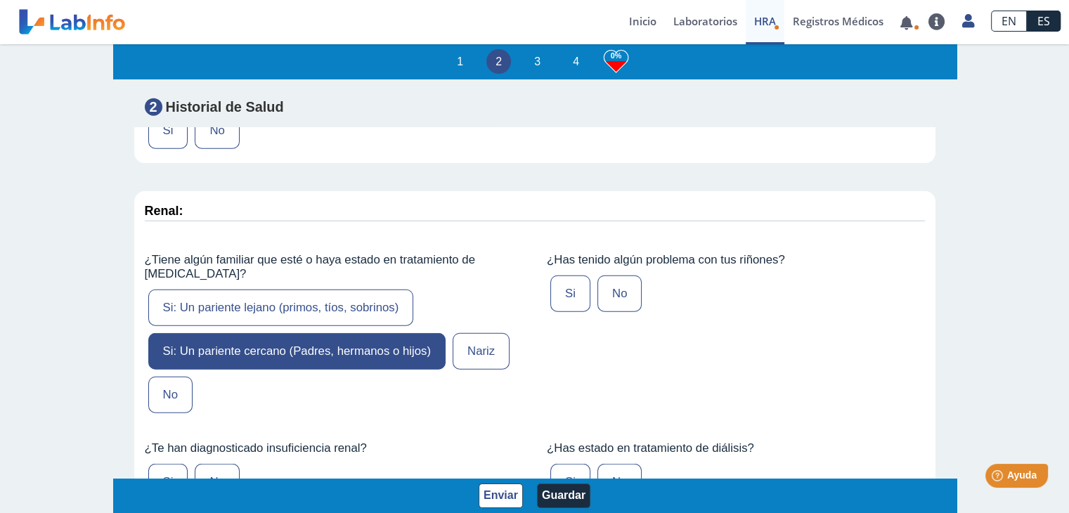
click at [0, 0] on input "Si: Un pariente lejano (primos, tíos, sobrinos)" at bounding box center [0, 0] width 0 height 0
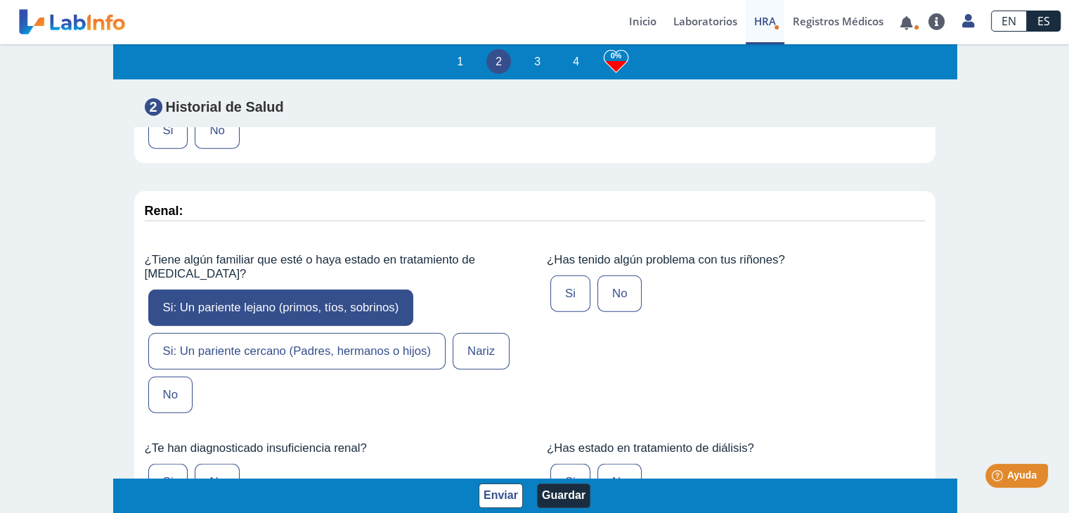
click at [613, 287] on font "No" at bounding box center [619, 293] width 15 height 13
click at [0, 0] on input "No" at bounding box center [0, 0] width 0 height 0
drag, startPoint x: 345, startPoint y: 273, endPoint x: 398, endPoint y: 291, distance: 56.2
click at [349, 301] on font "Si: Un pariente lejano (primos, tíos, sobrinos)" at bounding box center [281, 307] width 236 height 13
click at [209, 475] on font "No" at bounding box center [216, 481] width 15 height 13
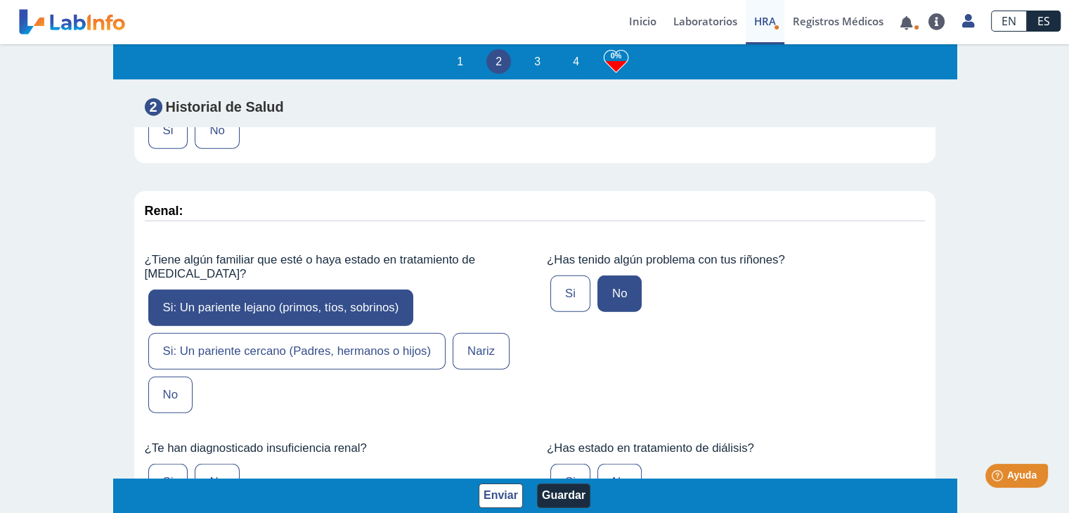
click at [0, 0] on input "No" at bounding box center [0, 0] width 0 height 0
click at [599, 464] on label "No" at bounding box center [619, 482] width 44 height 37
click at [0, 0] on input "No" at bounding box center [0, 0] width 0 height 0
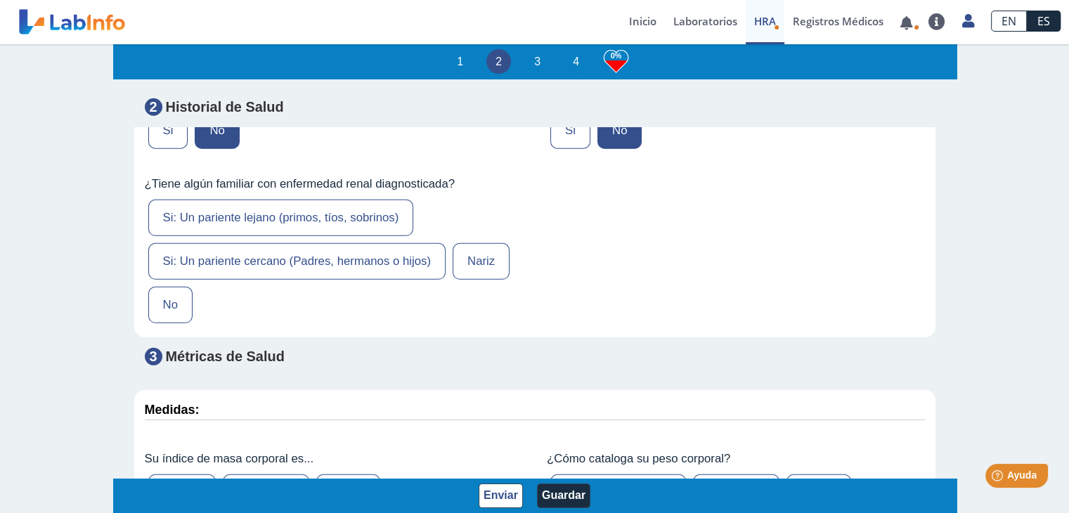
scroll to position [4146, 0]
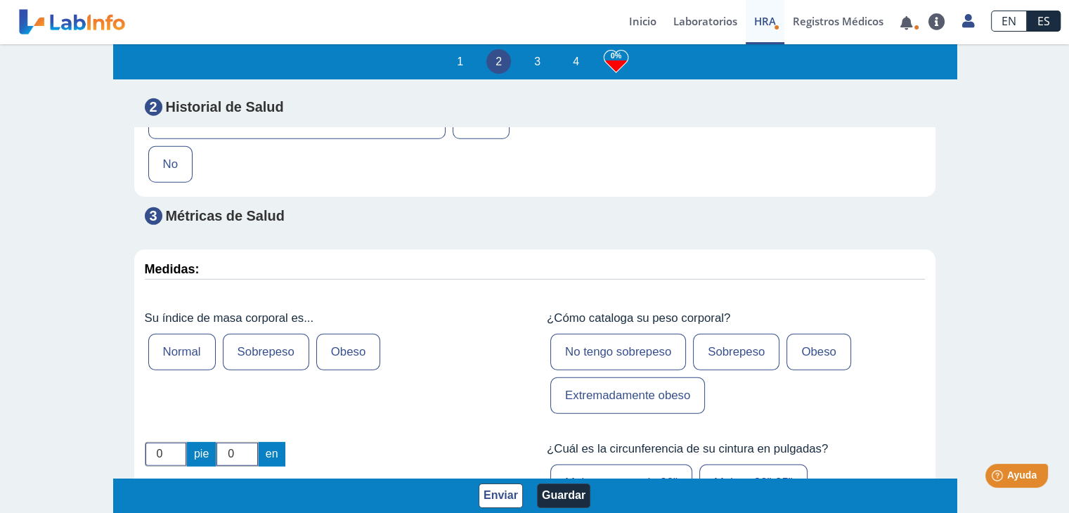
click at [260, 345] on font "Sobrepeso" at bounding box center [266, 351] width 57 height 13
click at [0, 0] on input "Sobrepeso" at bounding box center [0, 0] width 0 height 0
click at [717, 345] on font "Sobrepeso" at bounding box center [736, 351] width 57 height 13
click at [0, 0] on input "Sobrepeso" at bounding box center [0, 0] width 0 height 0
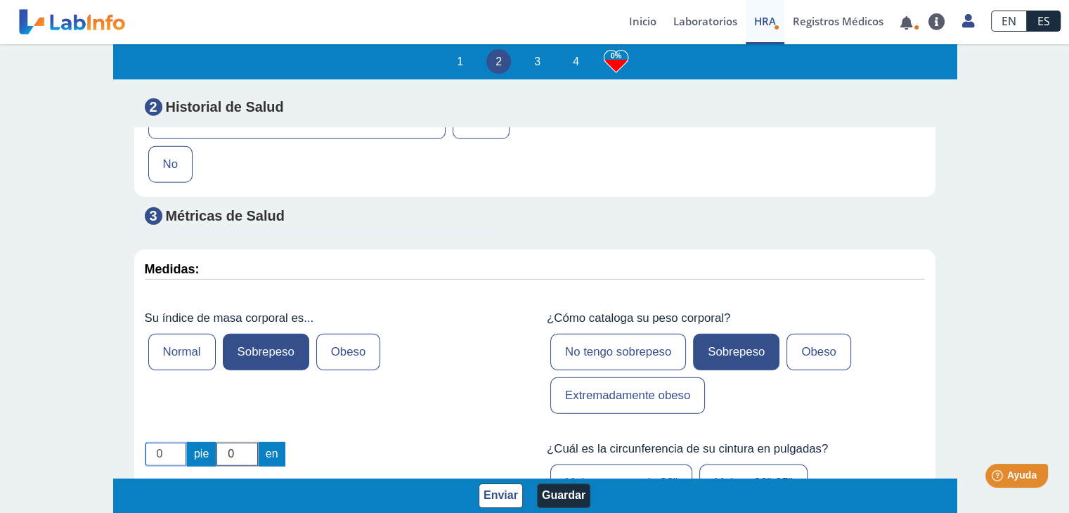
click at [176, 442] on input "0" at bounding box center [166, 454] width 42 height 25
click at [177, 442] on input "0" at bounding box center [166, 454] width 42 height 25
click at [176, 442] on input "1" at bounding box center [166, 454] width 42 height 25
click at [176, 442] on input "2" at bounding box center [166, 454] width 42 height 25
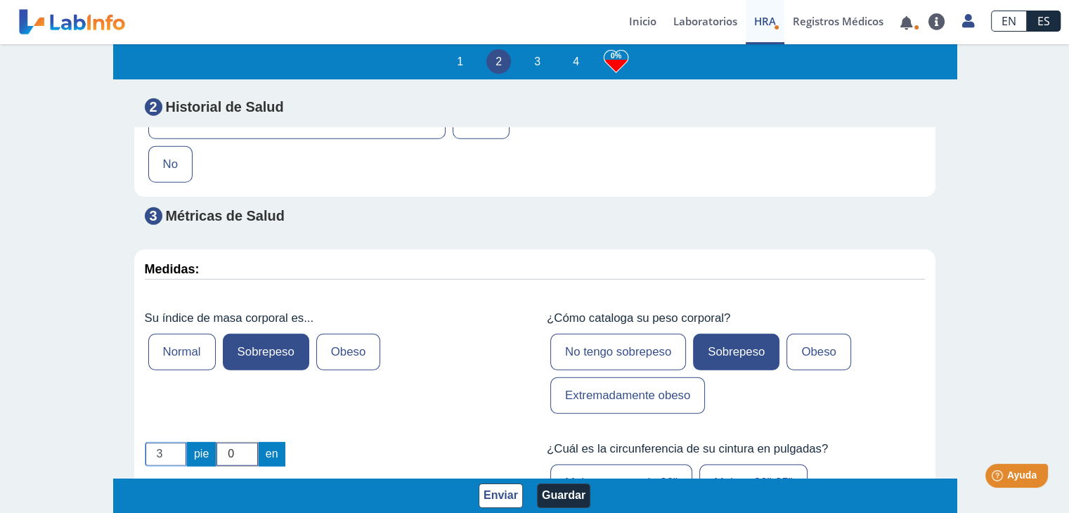
click at [176, 442] on input "3" at bounding box center [166, 454] width 42 height 25
click at [176, 442] on input "4" at bounding box center [166, 454] width 42 height 25
click at [176, 442] on input "5" at bounding box center [166, 454] width 42 height 25
click at [176, 442] on input "6" at bounding box center [166, 454] width 42 height 25
type input "5"
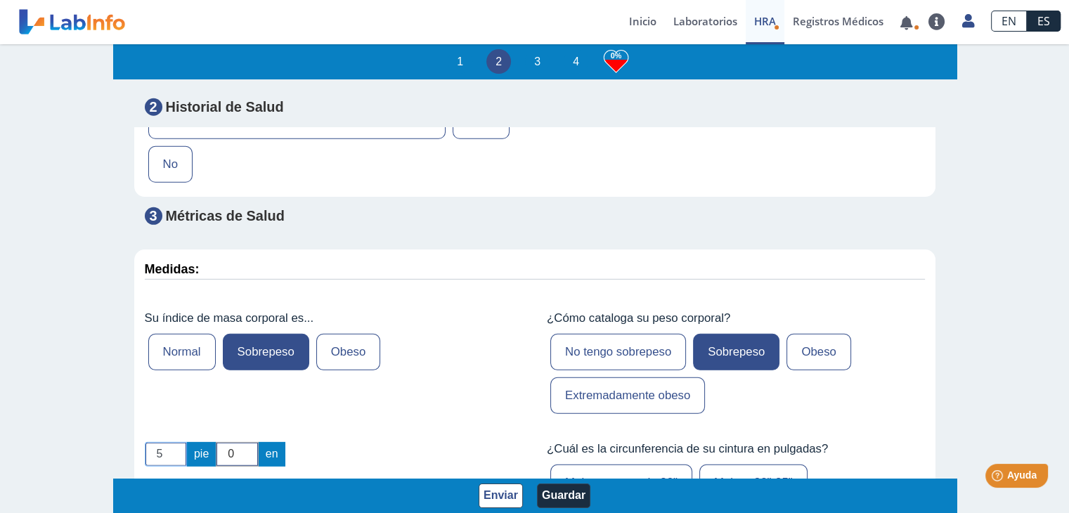
click at [174, 442] on input "5" at bounding box center [166, 454] width 42 height 25
click at [245, 442] on input "1" at bounding box center [237, 454] width 42 height 25
type input "2"
click at [245, 442] on input "2" at bounding box center [237, 454] width 42 height 25
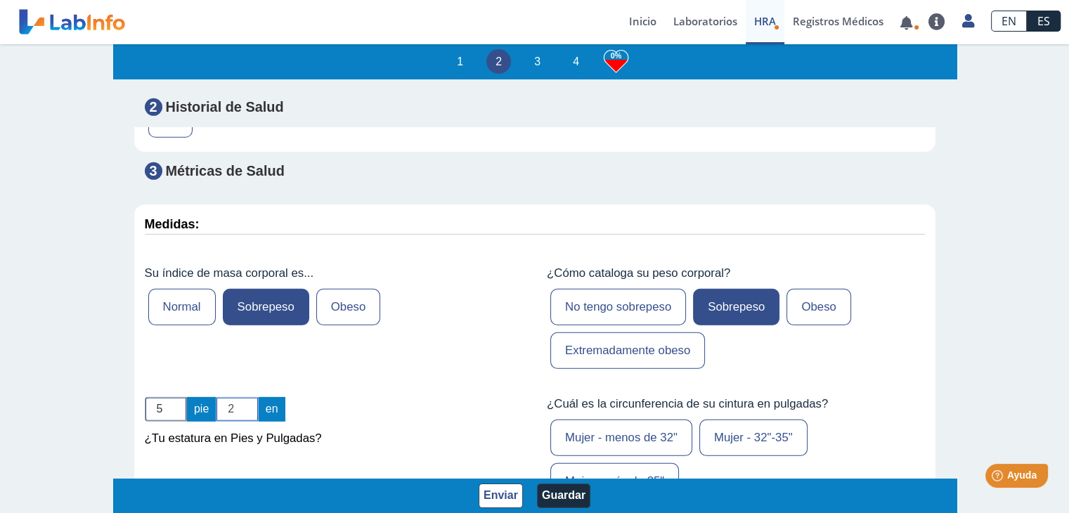
scroll to position [4216, 0]
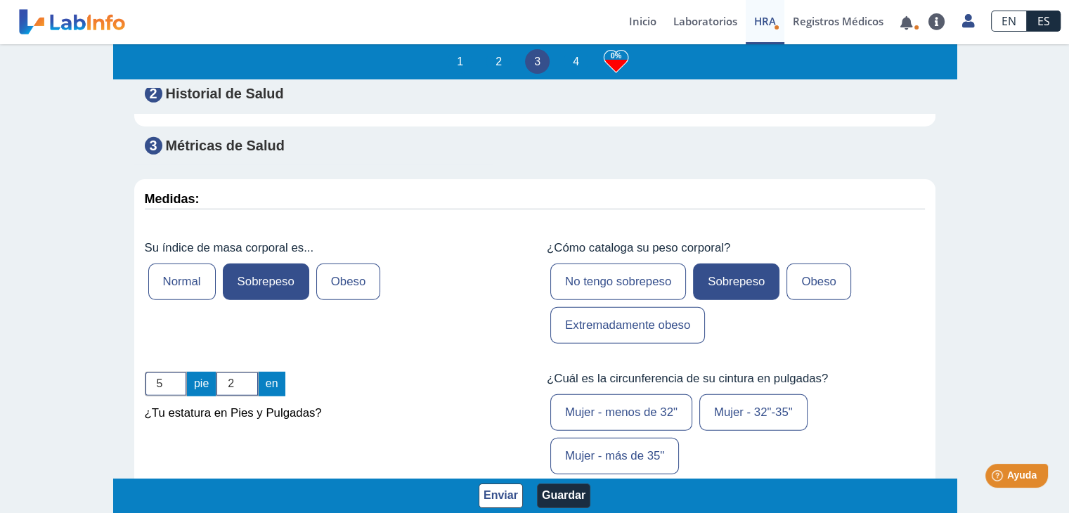
click at [762, 394] on label "Mujer - 32"-35"" at bounding box center [753, 412] width 108 height 37
click at [0, 0] on input "Mujer - 32"-35"" at bounding box center [0, 0] width 0 height 0
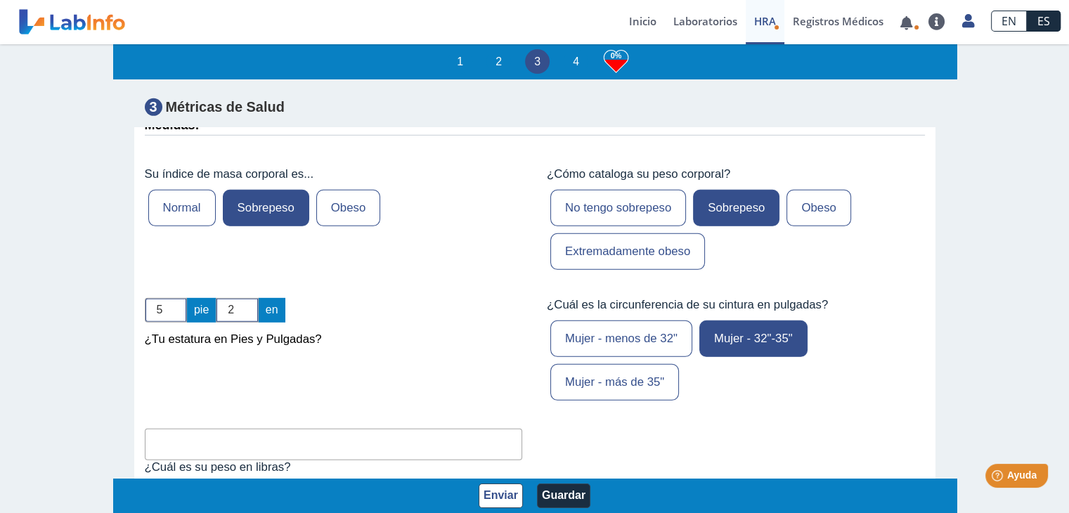
scroll to position [4427, 0]
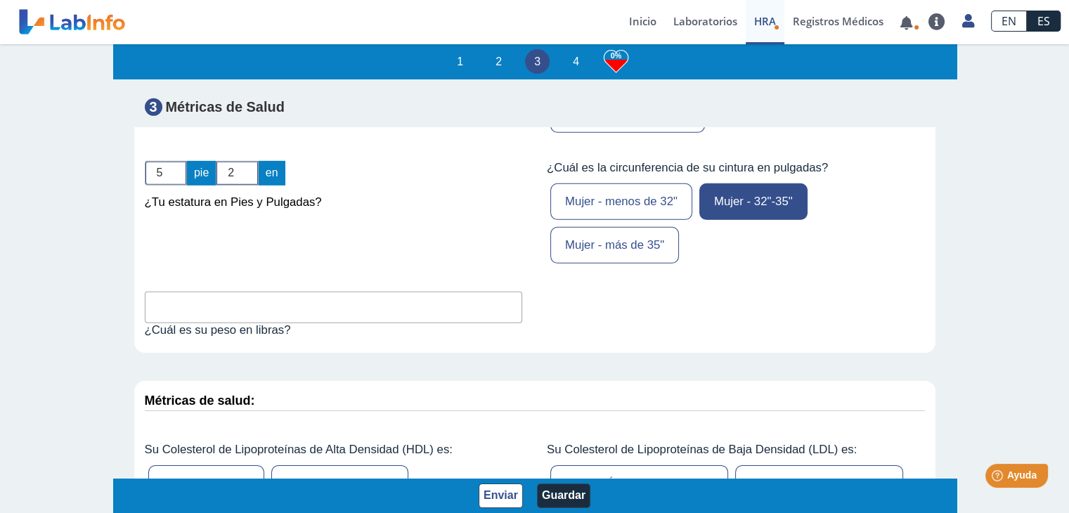
drag, startPoint x: 374, startPoint y: 261, endPoint x: 415, endPoint y: 291, distance: 50.3
click at [377, 292] on input "text" at bounding box center [334, 308] width 378 height 32
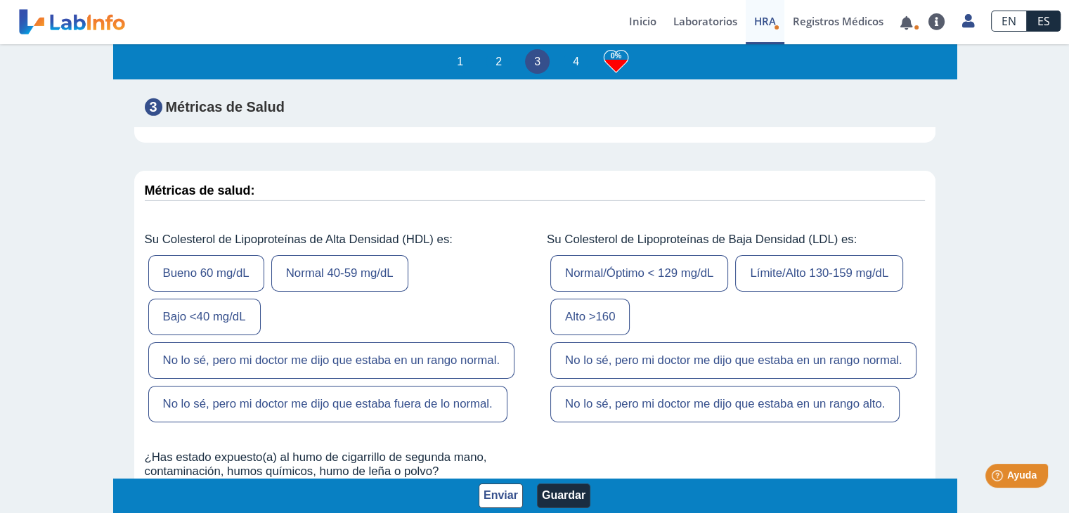
scroll to position [4638, 0]
type input "193"
click at [314, 266] on font "Normal 40-59 mg/dL" at bounding box center [340, 272] width 108 height 13
click at [0, 0] on input "Normal 40-59 mg/dL" at bounding box center [0, 0] width 0 height 0
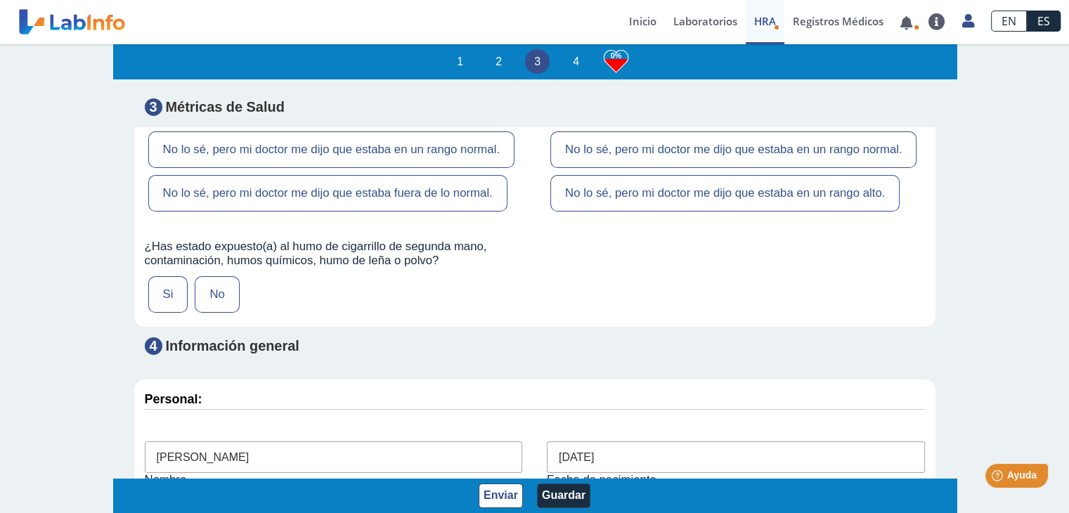
scroll to position [4849, 0]
click at [226, 275] on label "No" at bounding box center [217, 293] width 44 height 37
click at [0, 0] on input "No" at bounding box center [0, 0] width 0 height 0
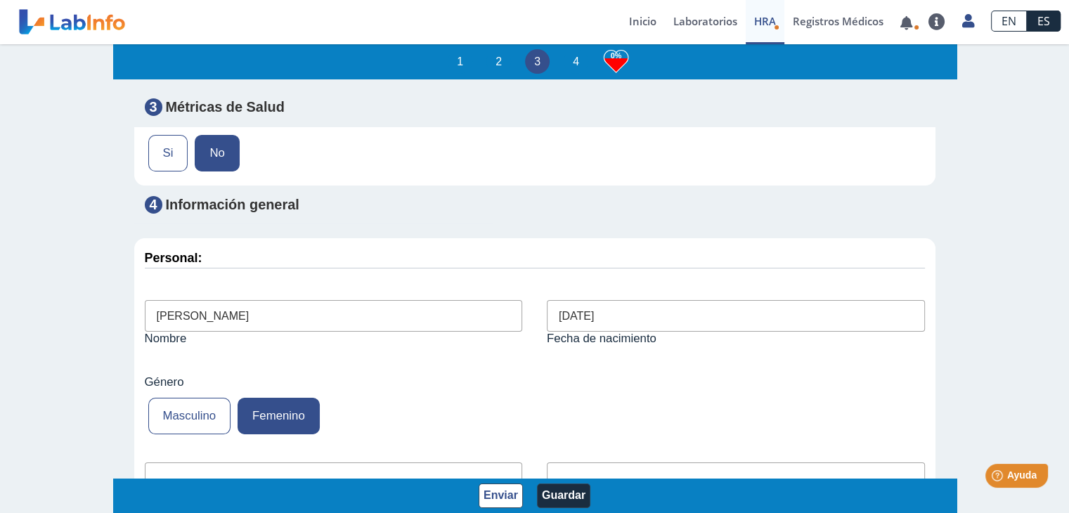
click at [287, 409] on font "Femenino" at bounding box center [278, 415] width 53 height 13
click at [0, 0] on input "Femenino" at bounding box center [0, 0] width 0 height 0
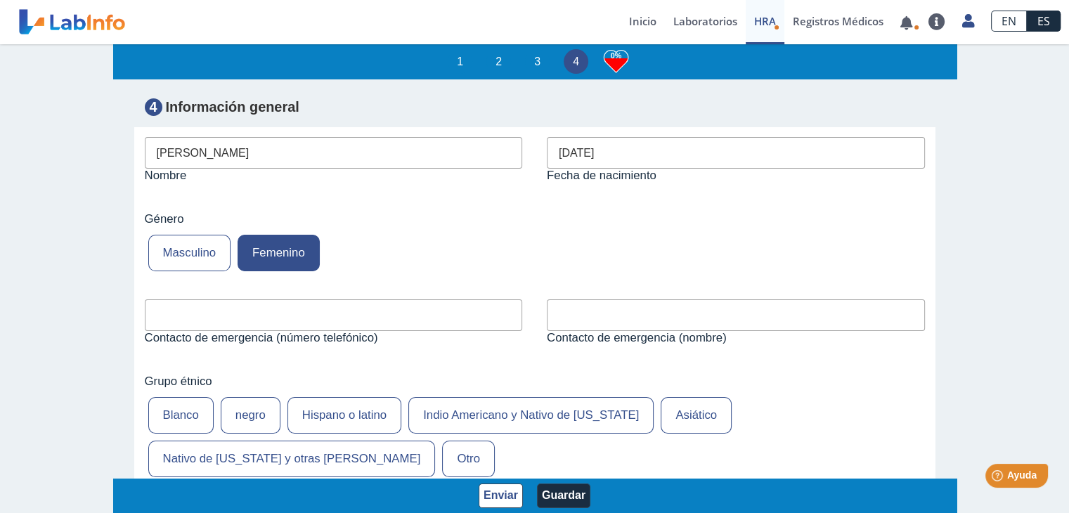
scroll to position [5200, 0]
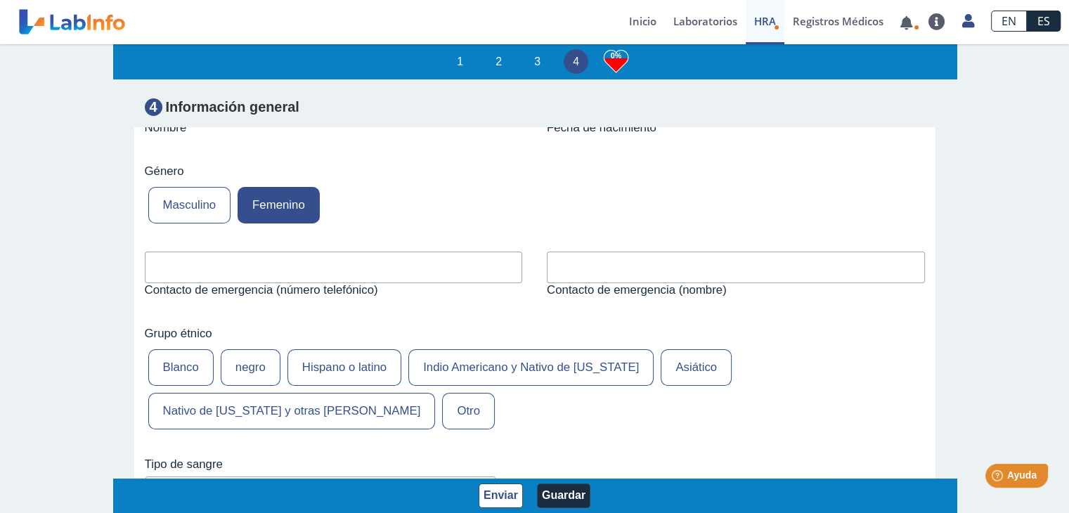
click at [305, 252] on input "text" at bounding box center [334, 268] width 378 height 32
type input "7872334812"
drag, startPoint x: 339, startPoint y: 325, endPoint x: 301, endPoint y: 346, distance: 43.4
click at [340, 360] on font "Hispano o latino" at bounding box center [344, 366] width 84 height 13
click at [0, 0] on input "Hispano o latino" at bounding box center [0, 0] width 0 height 0
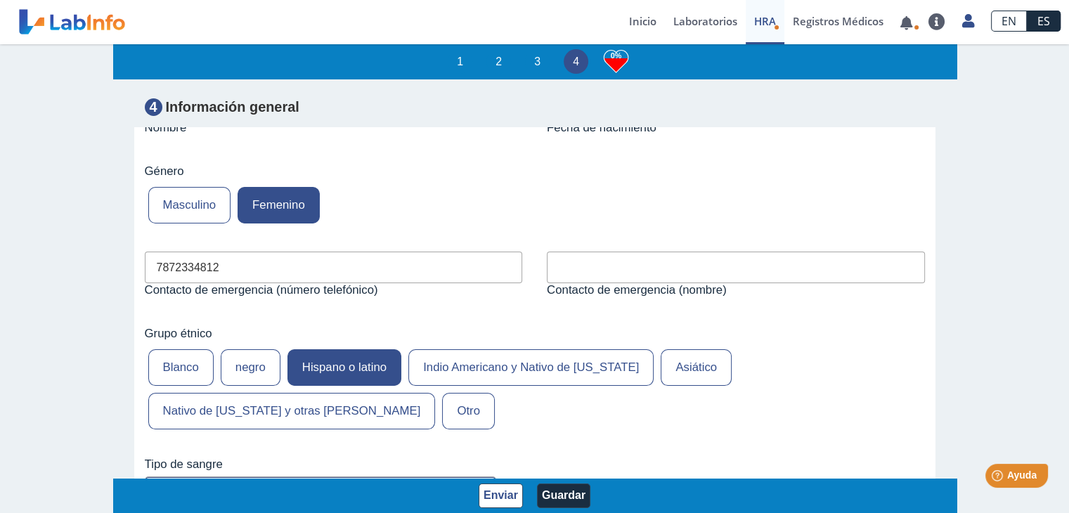
click at [475, 476] on div "No estoy seguro El Negativo El Positivo Un Negativo Un Positivo B Negativo B Po…" at bounding box center [320, 492] width 351 height 32
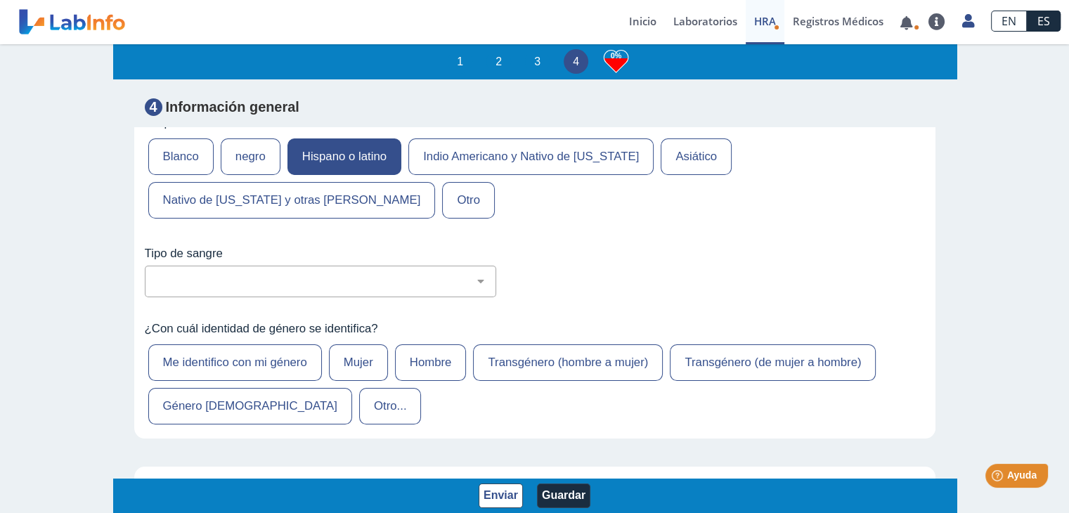
click at [237, 356] on font "Me identifico con mi género" at bounding box center [235, 362] width 144 height 13
click at [0, 0] on input "Me identifico con mi género" at bounding box center [0, 0] width 0 height 0
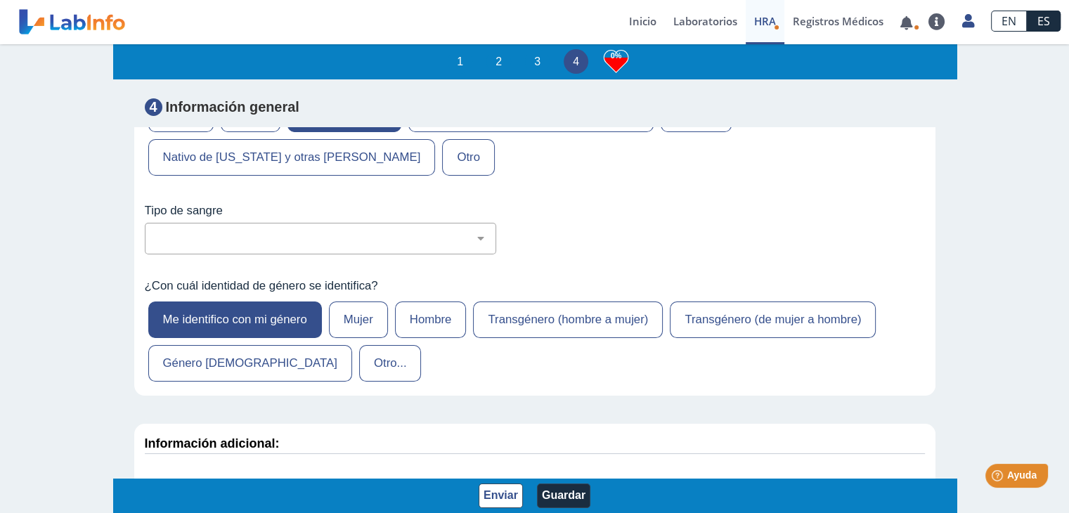
scroll to position [5551, 0]
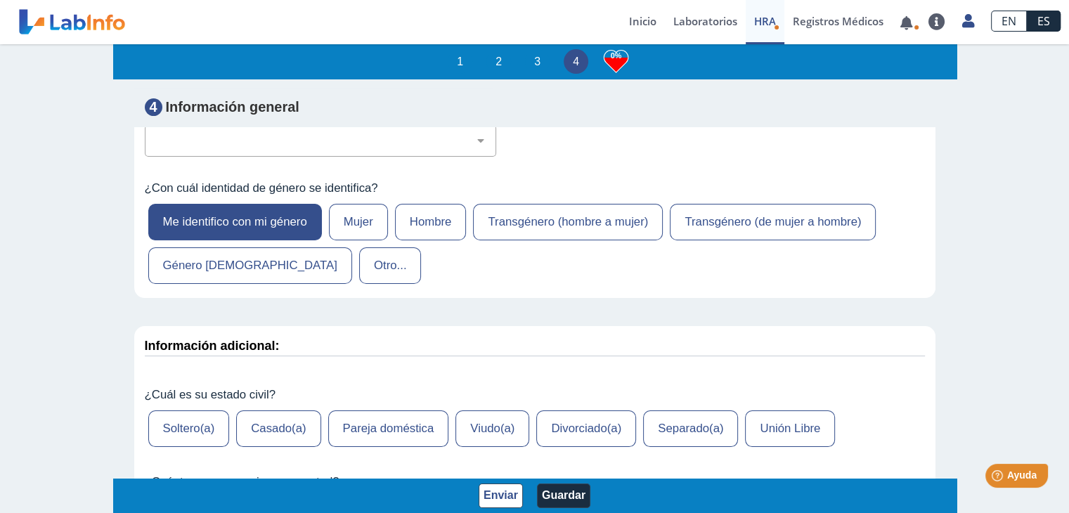
click at [284, 422] on font "Casado(a)" at bounding box center [278, 428] width 55 height 13
click at [0, 0] on input "Casado(a)" at bounding box center [0, 0] width 0 height 0
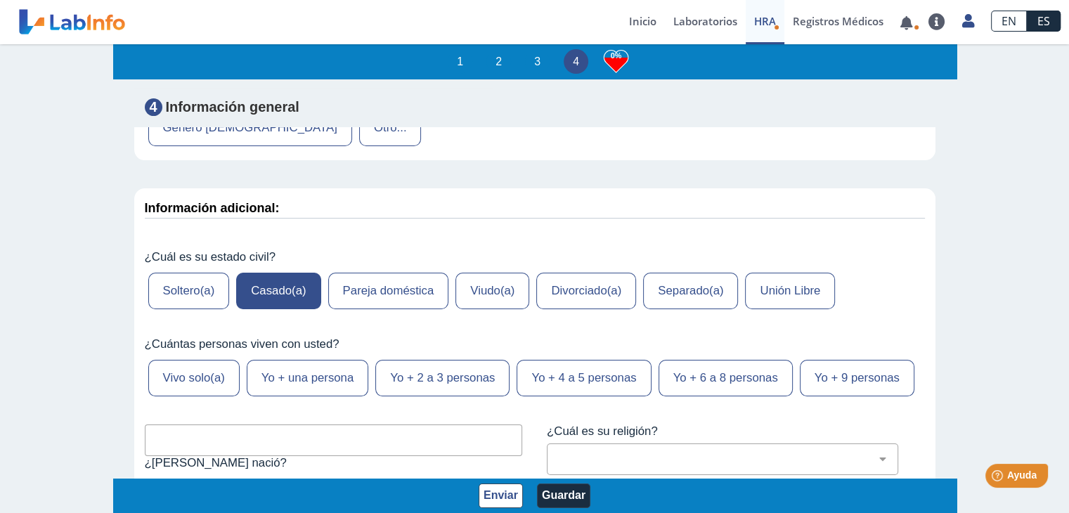
scroll to position [5692, 0]
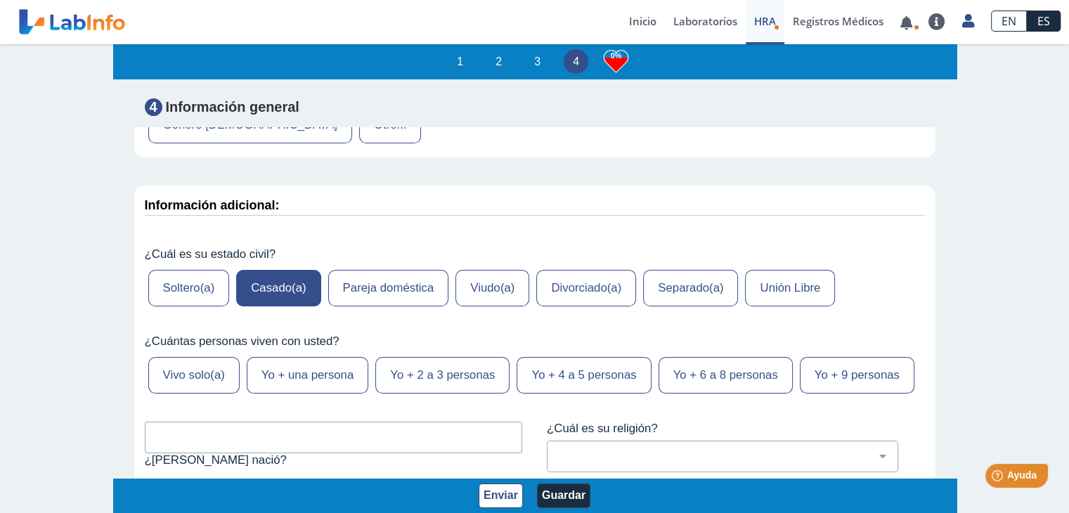
click at [296, 357] on label "Yo + una persona" at bounding box center [308, 375] width 122 height 37
click at [0, 0] on input "Yo + una persona" at bounding box center [0, 0] width 0 height 0
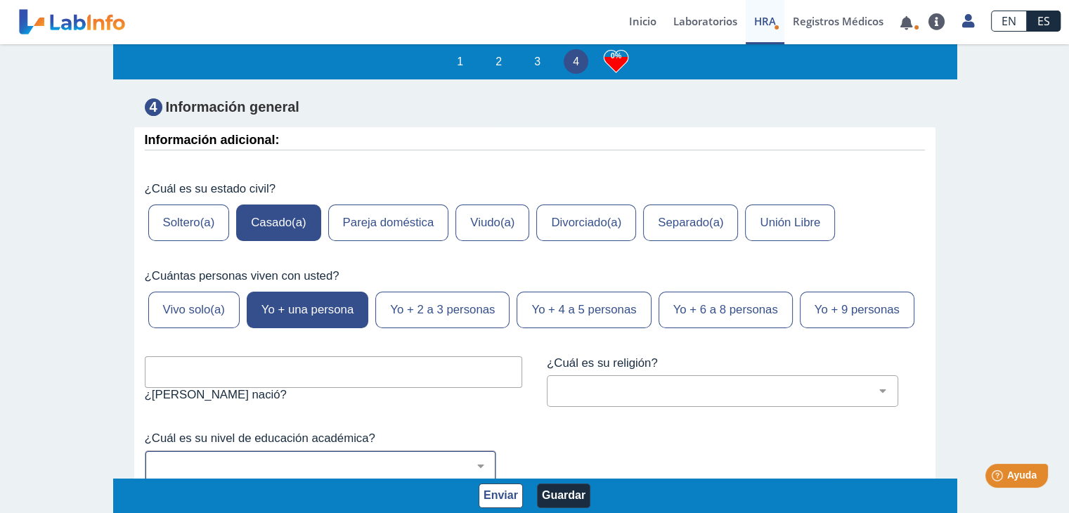
scroll to position [5832, 0]
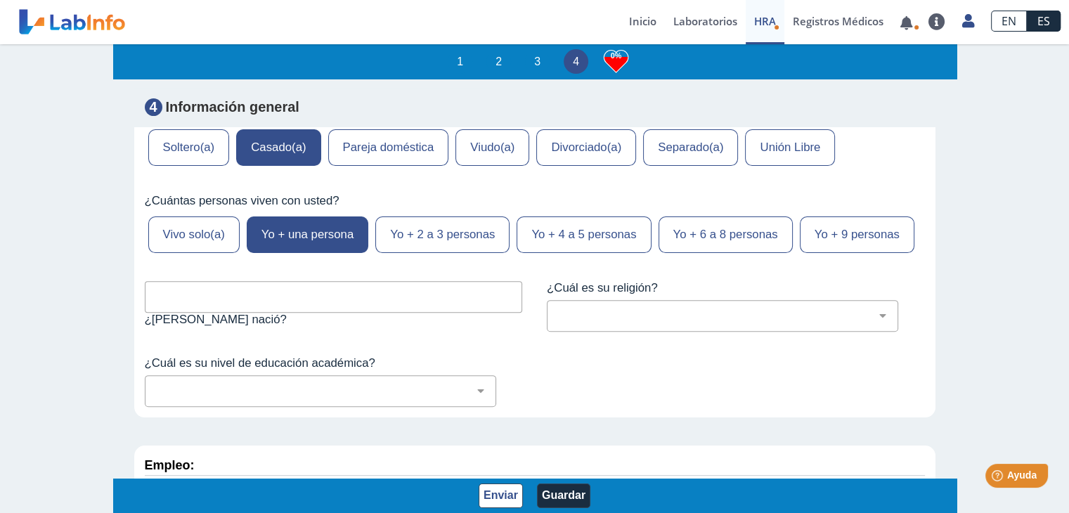
drag, startPoint x: 181, startPoint y: 292, endPoint x: 195, endPoint y: 296, distance: 15.3
click at [188, 292] on input "text" at bounding box center [334, 297] width 378 height 32
type input "rio piedras"
click at [831, 284] on label "¿Cuál es su religión?" at bounding box center [736, 288] width 378 height 14
click at [813, 309] on select "[DEMOGRAPHIC_DATA] (cualquier denominación) [DEMOGRAPHIC_DATA] [DEMOGRAPHIC_DAT…" at bounding box center [728, 315] width 339 height 13
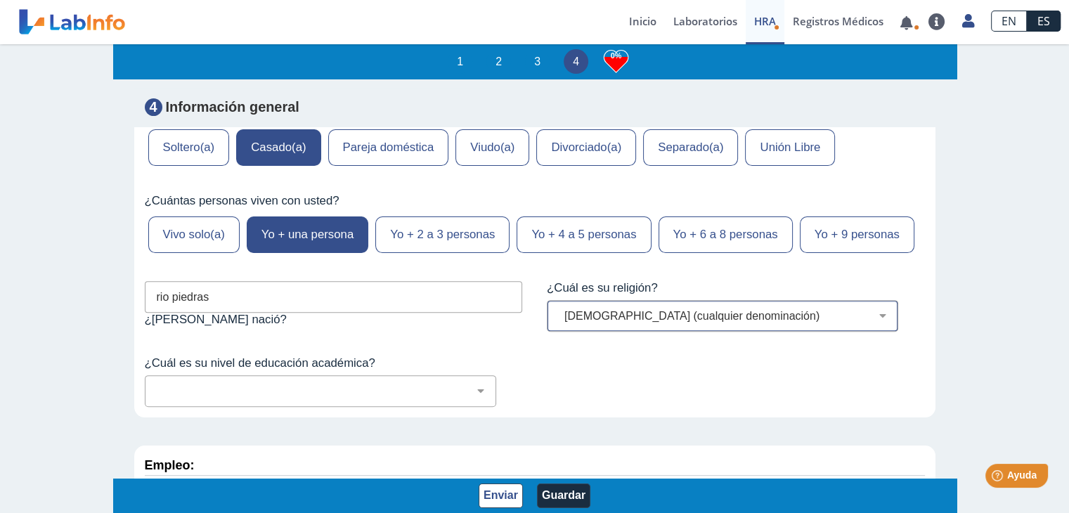
select select "1: 216"
click at [559, 309] on select "[DEMOGRAPHIC_DATA] (cualquier denominación) [DEMOGRAPHIC_DATA] [DEMOGRAPHIC_DAT…" at bounding box center [728, 315] width 339 height 13
click at [313, 365] on fieldset "¿Cuál es su nivel de educación académica? No fui a la escuela Escuela primaria …" at bounding box center [334, 381] width 378 height 51
click at [483, 384] on select "No fui a la escuela Escuela primaria Algo de escuela secundaria o equivalente s…" at bounding box center [326, 390] width 339 height 13
select select "8: 281"
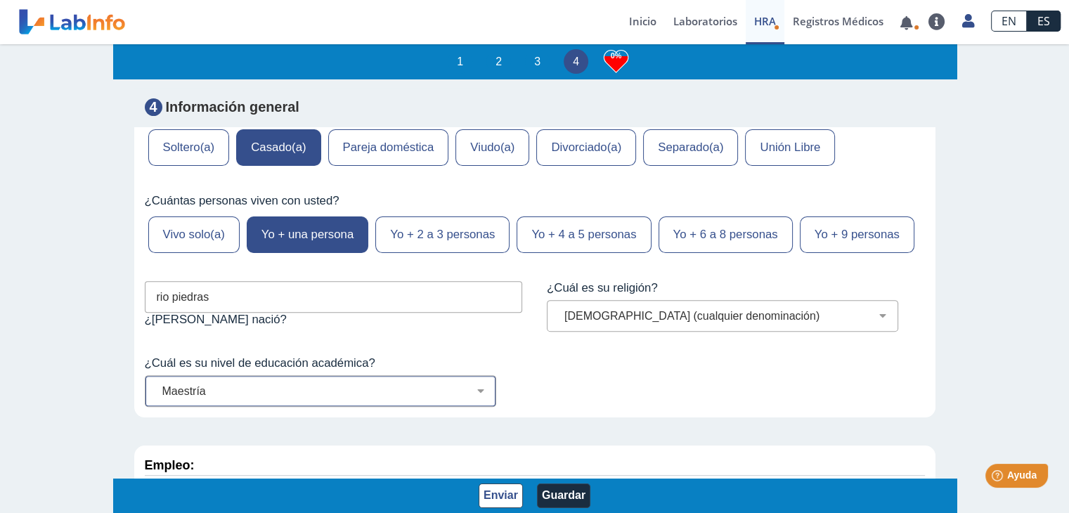
click at [157, 384] on select "No fui a la escuela Escuela primaria Algo de escuela secundaria o equivalente s…" at bounding box center [326, 390] width 339 height 13
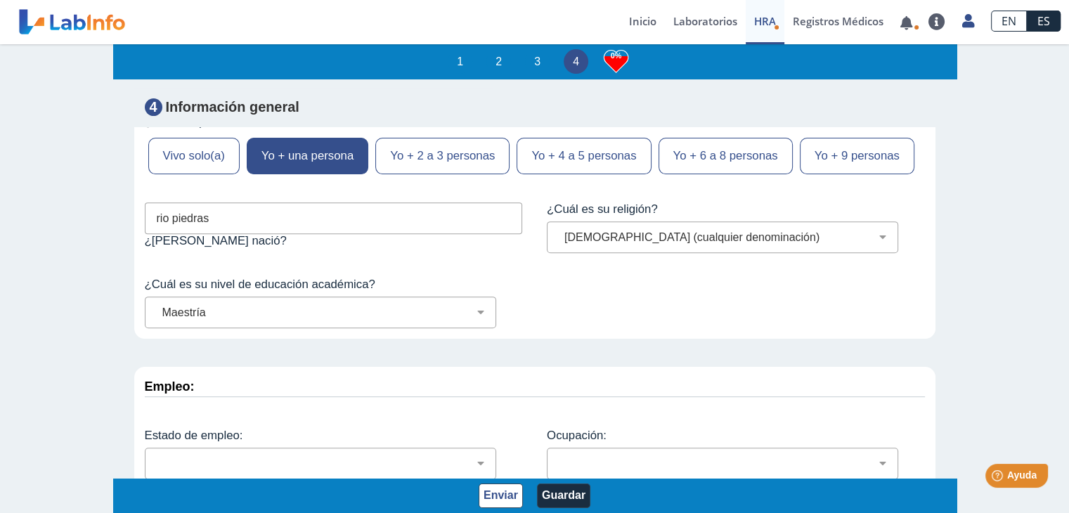
scroll to position [5990, 0]
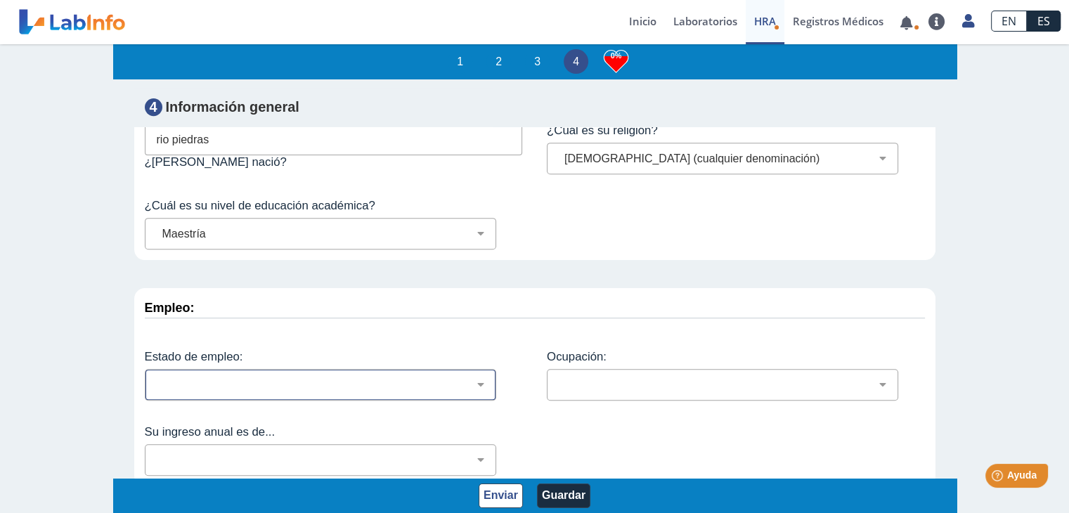
click at [190, 385] on div "Empleado por tiempo parcial Empleado a tiempo completo Servicios profesionales …" at bounding box center [320, 385] width 351 height 32
click at [486, 378] on select "Empleado por tiempo parcial Empleado a tiempo completo Servicios profesionales …" at bounding box center [326, 384] width 339 height 13
select select "2: 134"
click at [157, 378] on select "Empleado por tiempo parcial Empleado a tiempo completo Servicios profesionales …" at bounding box center [326, 384] width 339 height 13
click at [672, 378] on select "Administración de empresas Servicios de protección Instalaciones, Reparaciones …" at bounding box center [728, 384] width 339 height 13
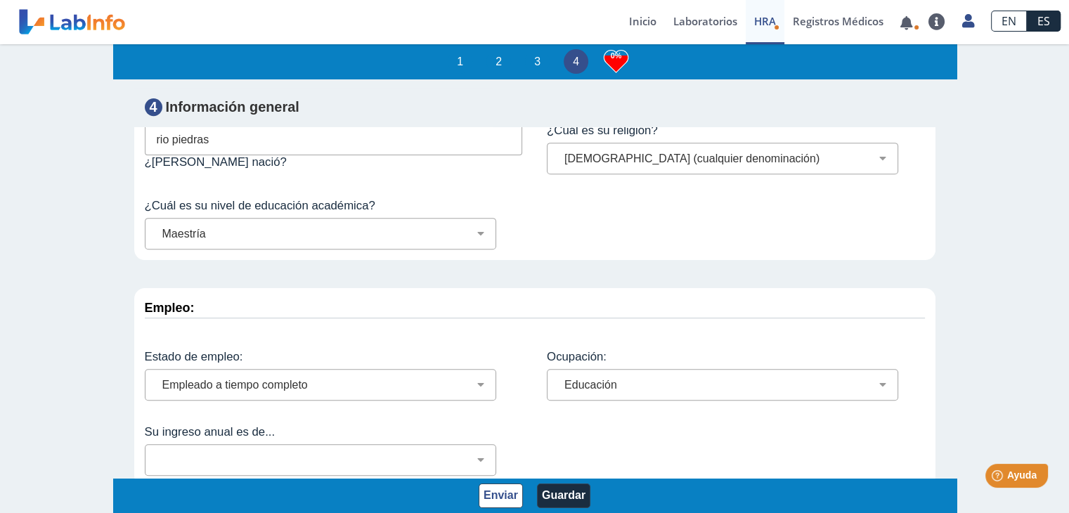
select select "18: 185"
click at [559, 378] on select "Administración de empresas Servicios de protección Instalaciones, Reparaciones …" at bounding box center [728, 384] width 339 height 13
drag, startPoint x: 214, startPoint y: 448, endPoint x: 232, endPoint y: 445, distance: 17.8
click at [225, 453] on select "Menos de $12,000 $12,000-$16,000 $16,000-$24,000 $24,000-$30,000 $30,000-$40,00…" at bounding box center [326, 459] width 339 height 13
select select "4: 146"
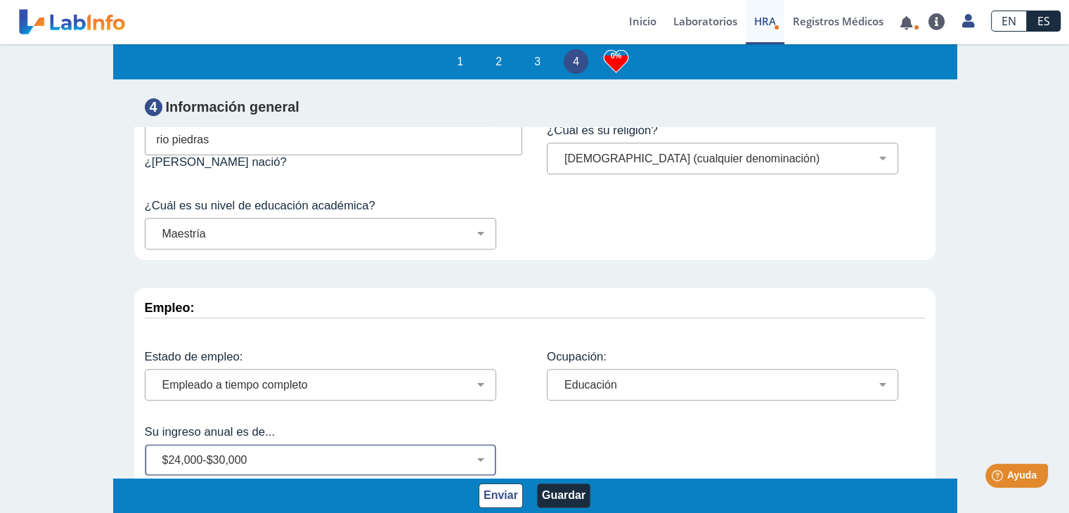
click at [157, 453] on select "Menos de $12,000 $12,000-$16,000 $16,000-$24,000 $24,000-$30,000 $30,000-$40,00…" at bounding box center [326, 459] width 339 height 13
click at [565, 495] on font "Guardar" at bounding box center [564, 496] width 44 height 12
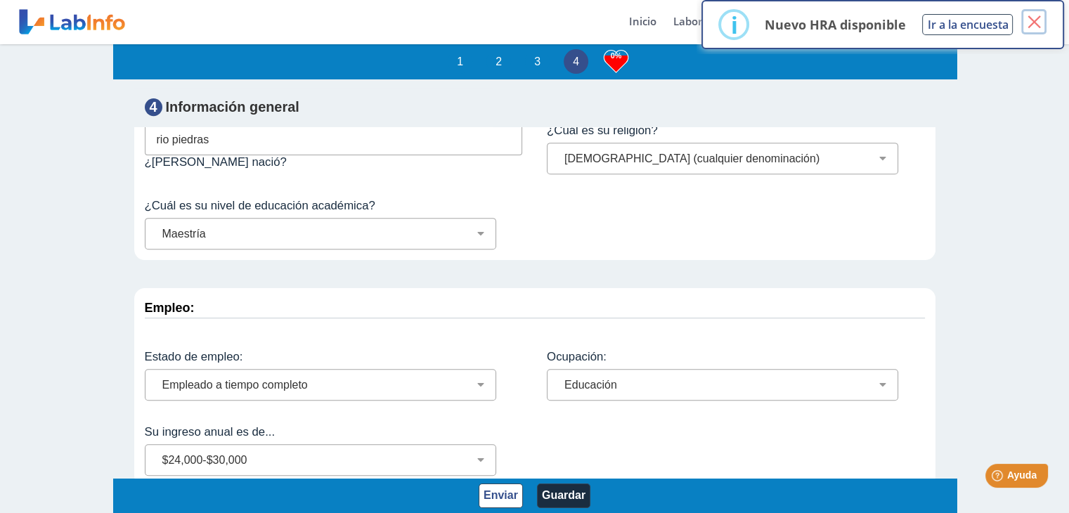
click at [1042, 16] on font "×" at bounding box center [1034, 21] width 18 height 35
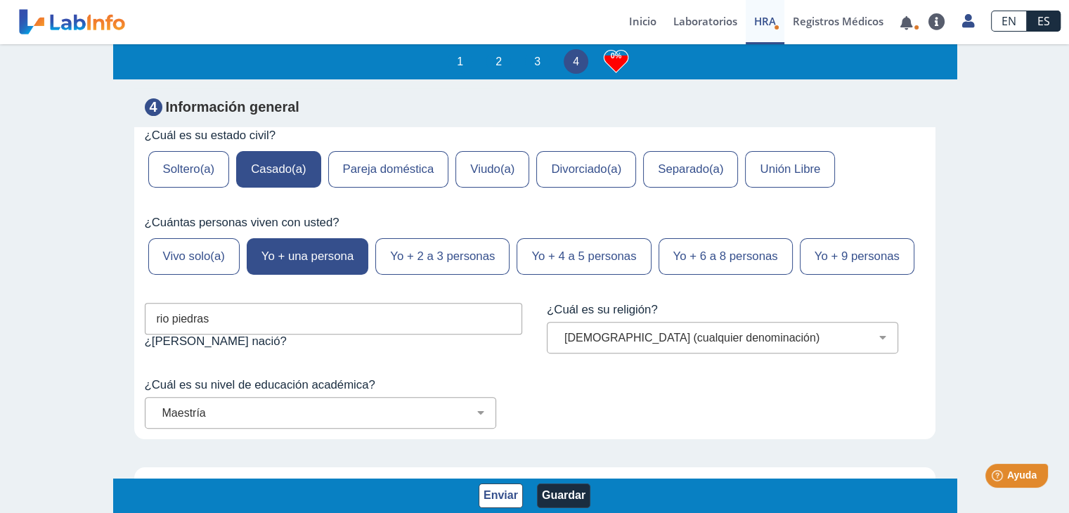
scroll to position [5709, 0]
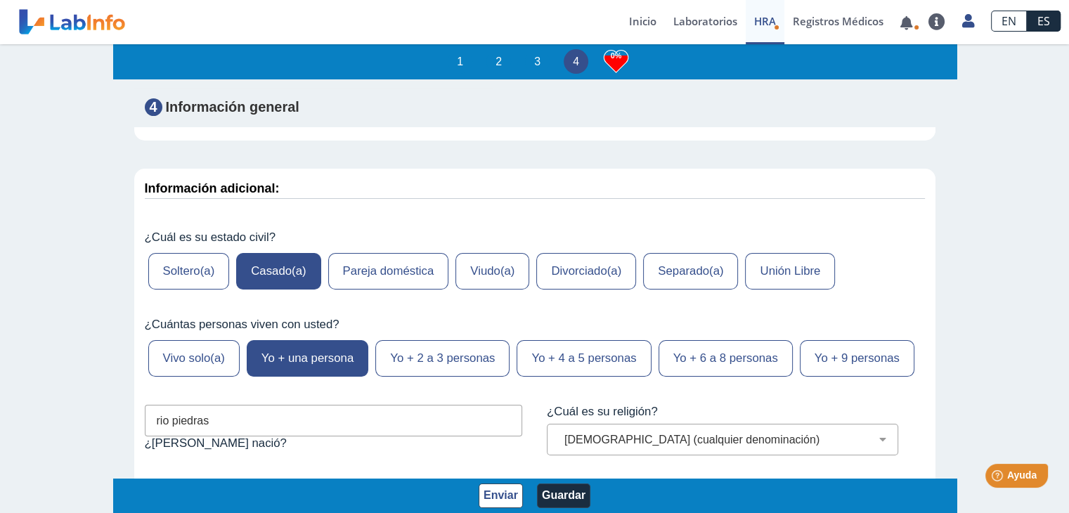
drag, startPoint x: 453, startPoint y: 62, endPoint x: 478, endPoint y: 68, distance: 26.1
click at [457, 62] on font "1" at bounding box center [460, 62] width 6 height 12
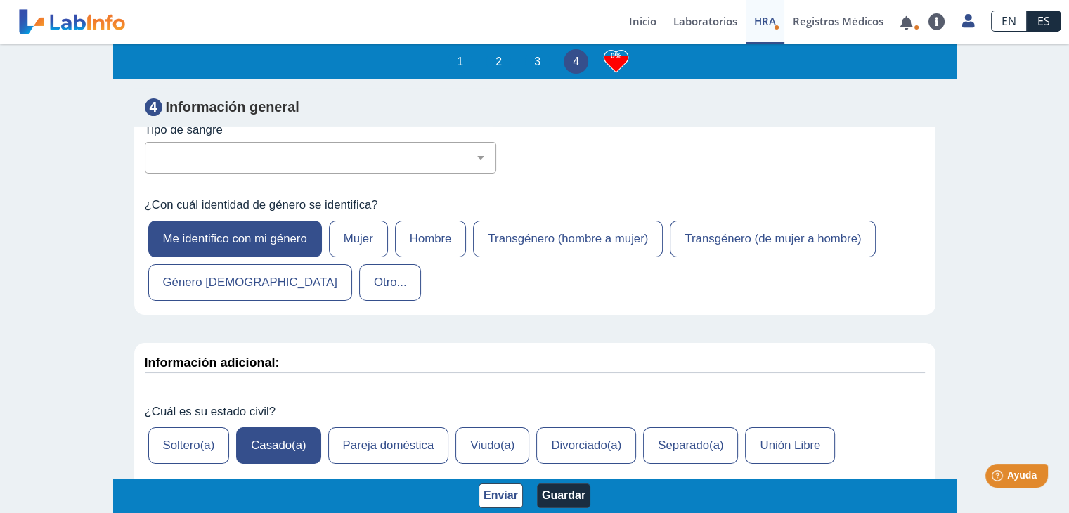
scroll to position [5428, 0]
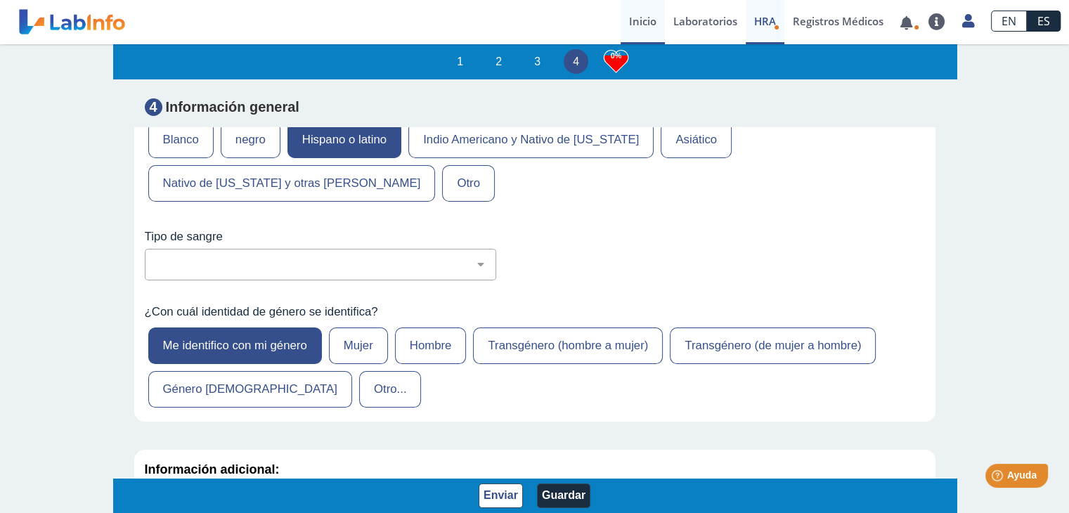
click at [632, 17] on font "Inicio" at bounding box center [642, 21] width 27 height 14
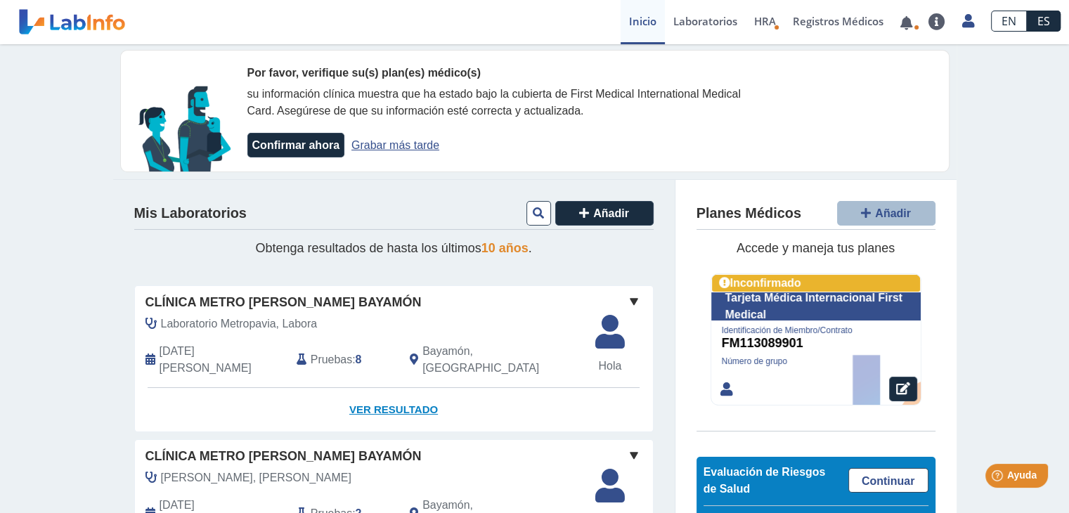
click at [382, 403] on font "Ver resultado" at bounding box center [393, 409] width 89 height 12
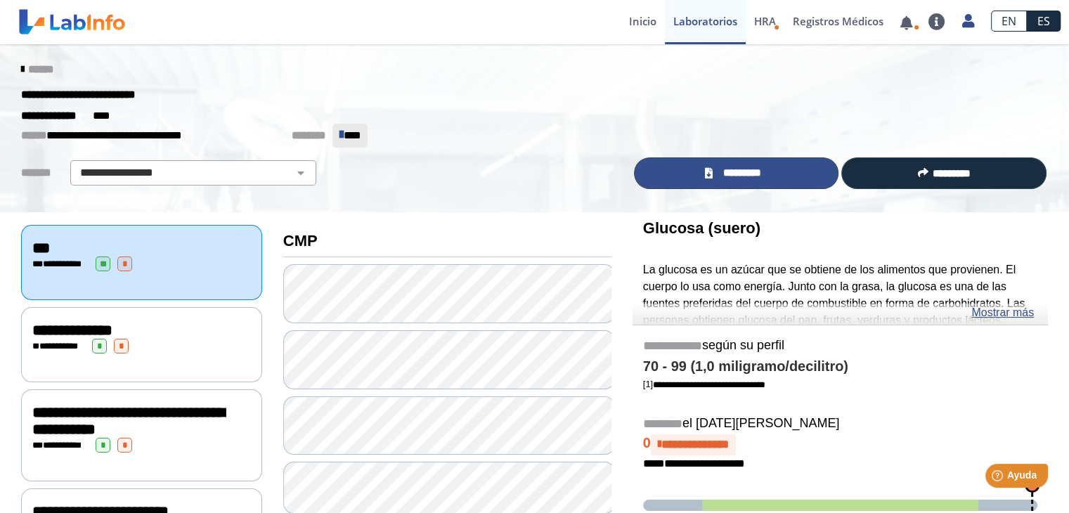
click at [745, 178] on font "*********" at bounding box center [742, 172] width 38 height 11
click at [742, 171] on font "*********" at bounding box center [742, 172] width 38 height 11
